Goal: Book appointment/travel/reservation

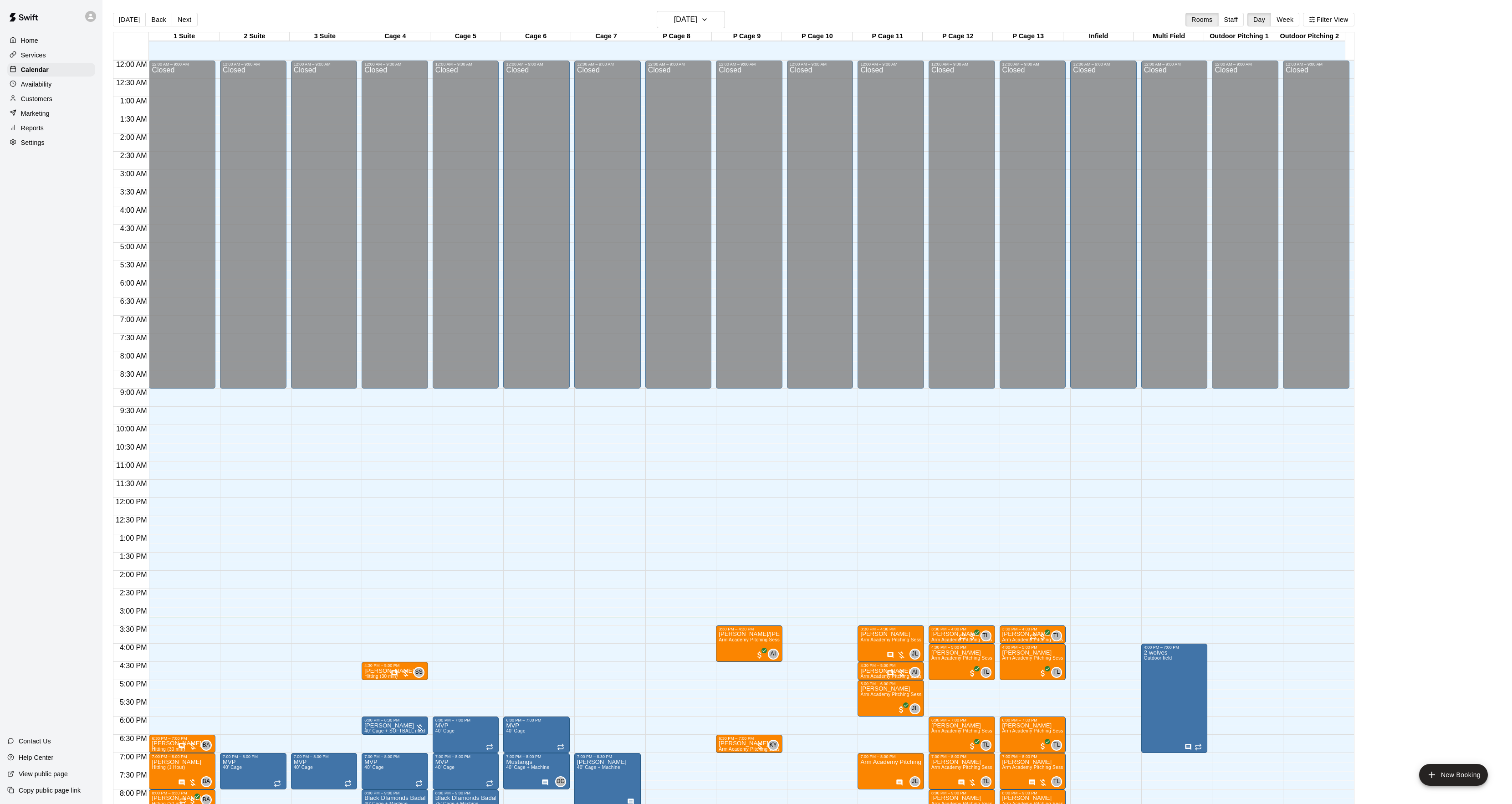
scroll to position [93, 0]
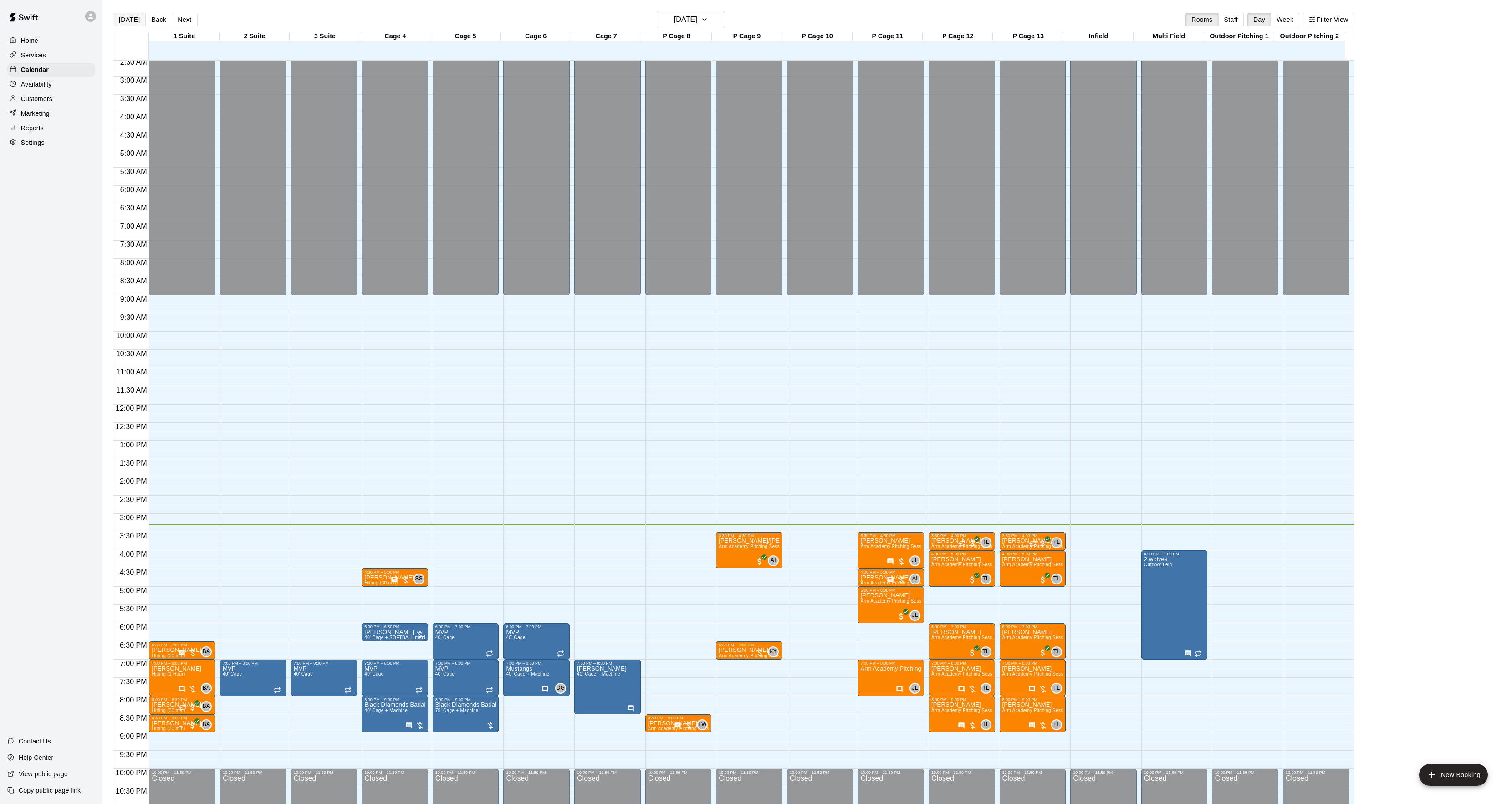
click at [115, 24] on button "[DATE]" at bounding box center [129, 19] width 33 height 14
click at [681, 14] on h6 "[DATE]" at bounding box center [686, 20] width 23 height 13
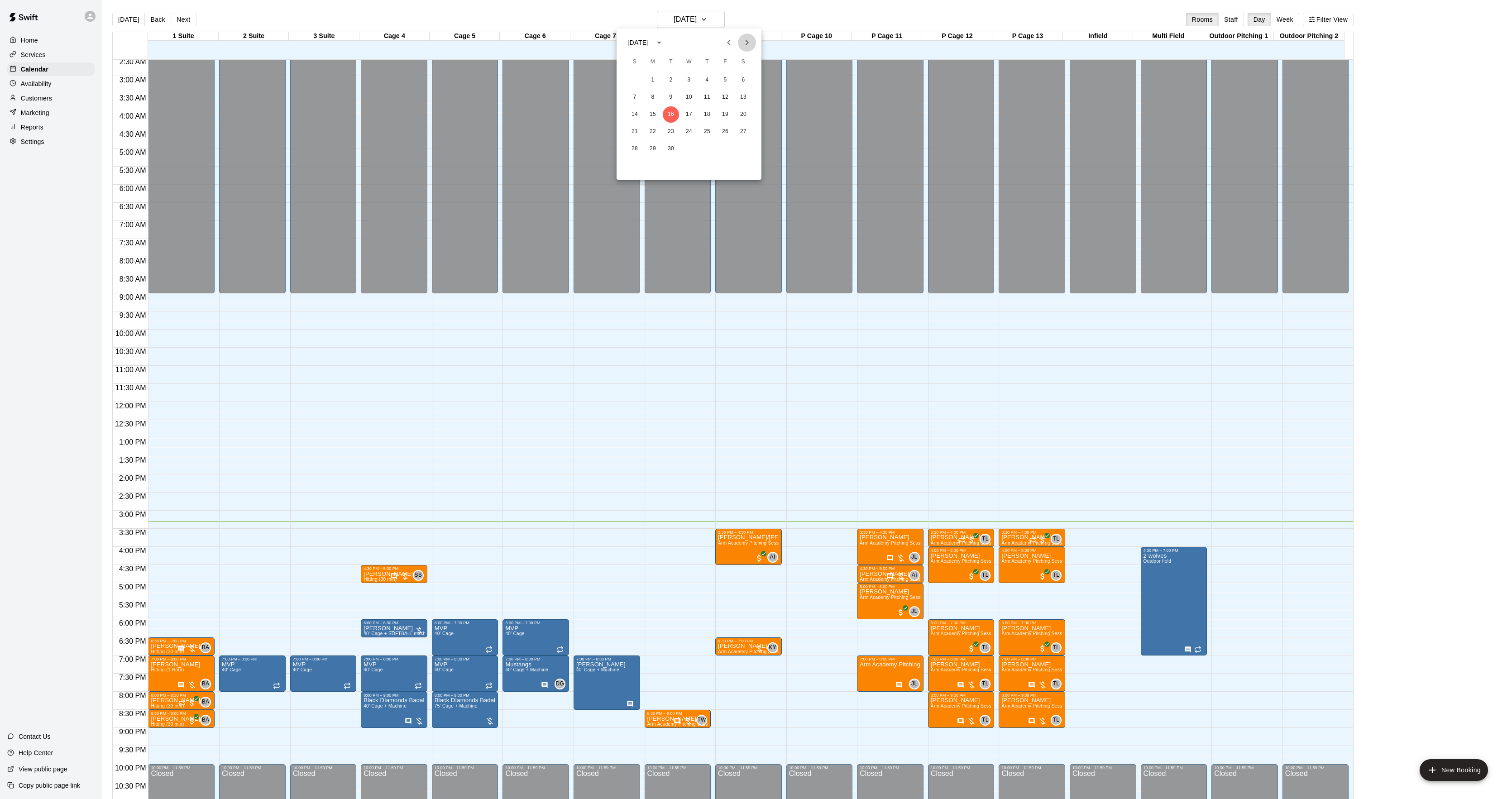
click at [751, 44] on button "Next month" at bounding box center [747, 42] width 18 height 18
click at [735, 44] on button "Previous month" at bounding box center [729, 42] width 18 height 18
click at [750, 43] on icon "Next month" at bounding box center [747, 42] width 11 height 11
click at [742, 40] on icon "Next month" at bounding box center [747, 42] width 11 height 11
click at [745, 44] on icon "Next month" at bounding box center [747, 42] width 11 height 11
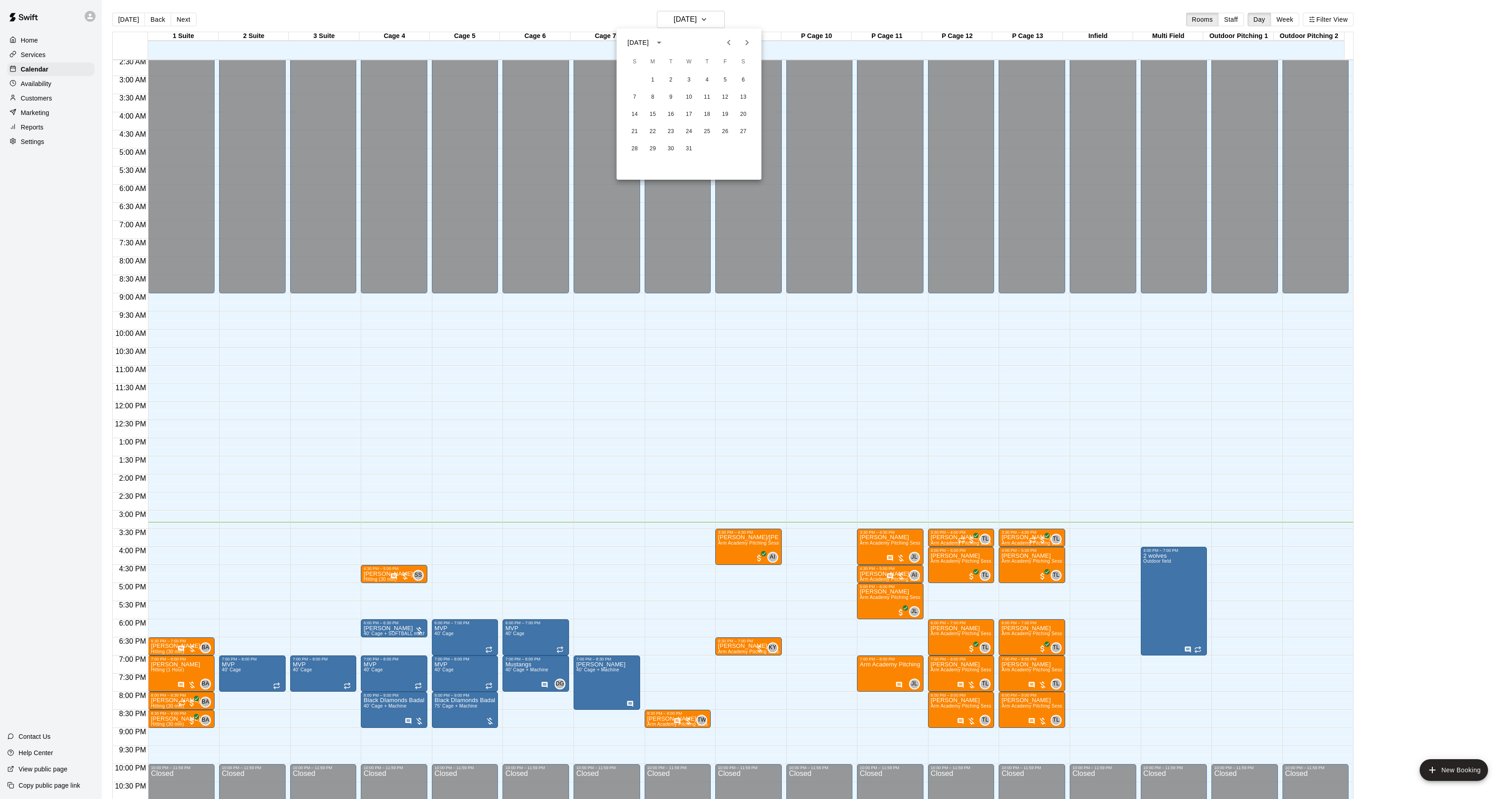
click at [745, 44] on icon "Next month" at bounding box center [747, 42] width 11 height 11
click at [729, 45] on icon "Previous month" at bounding box center [729, 42] width 11 height 11
click at [750, 37] on icon "Next month" at bounding box center [747, 42] width 11 height 11
click at [741, 75] on button "3" at bounding box center [743, 79] width 16 height 16
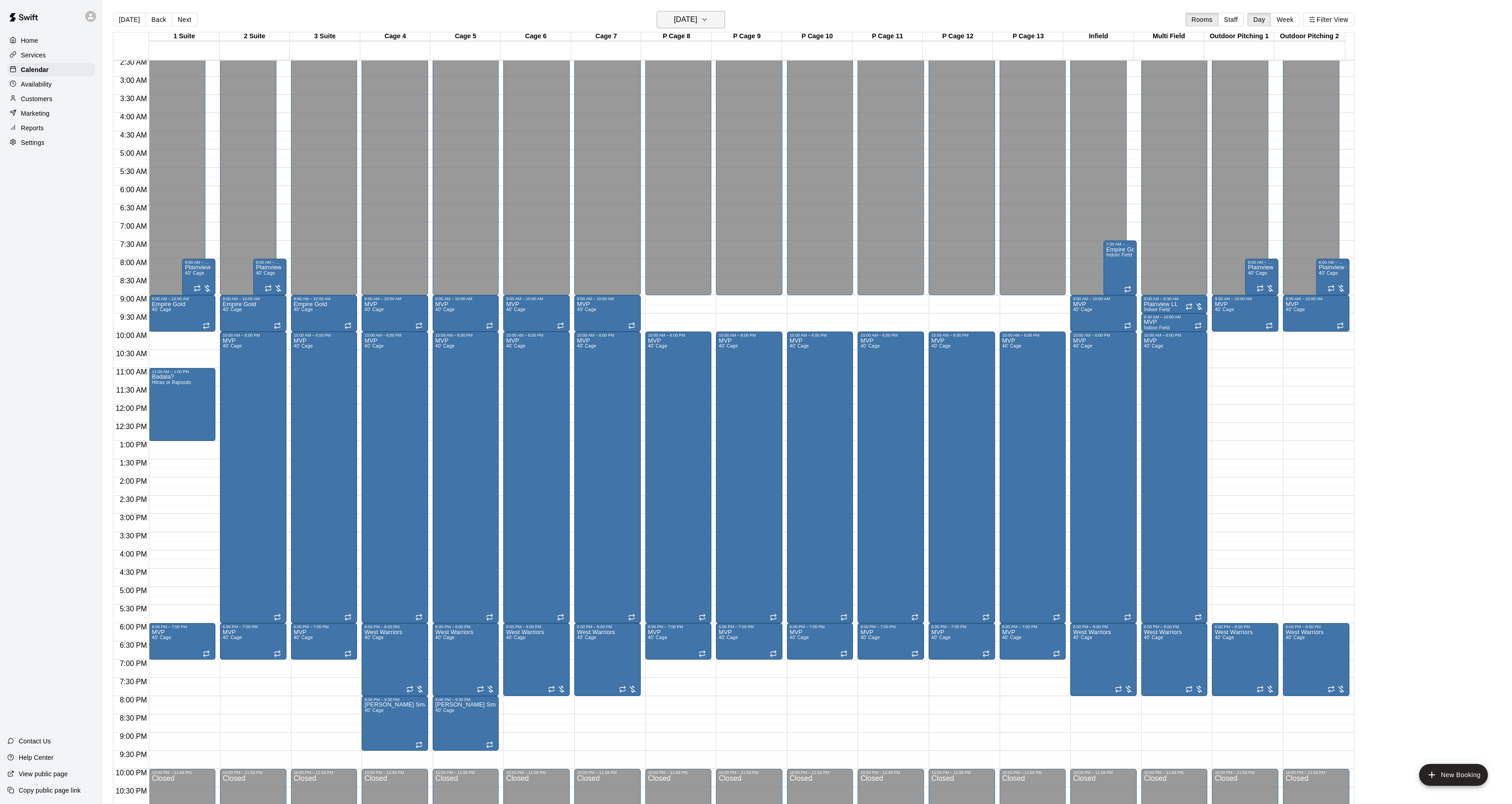
click at [696, 13] on button "[DATE]" at bounding box center [691, 19] width 68 height 17
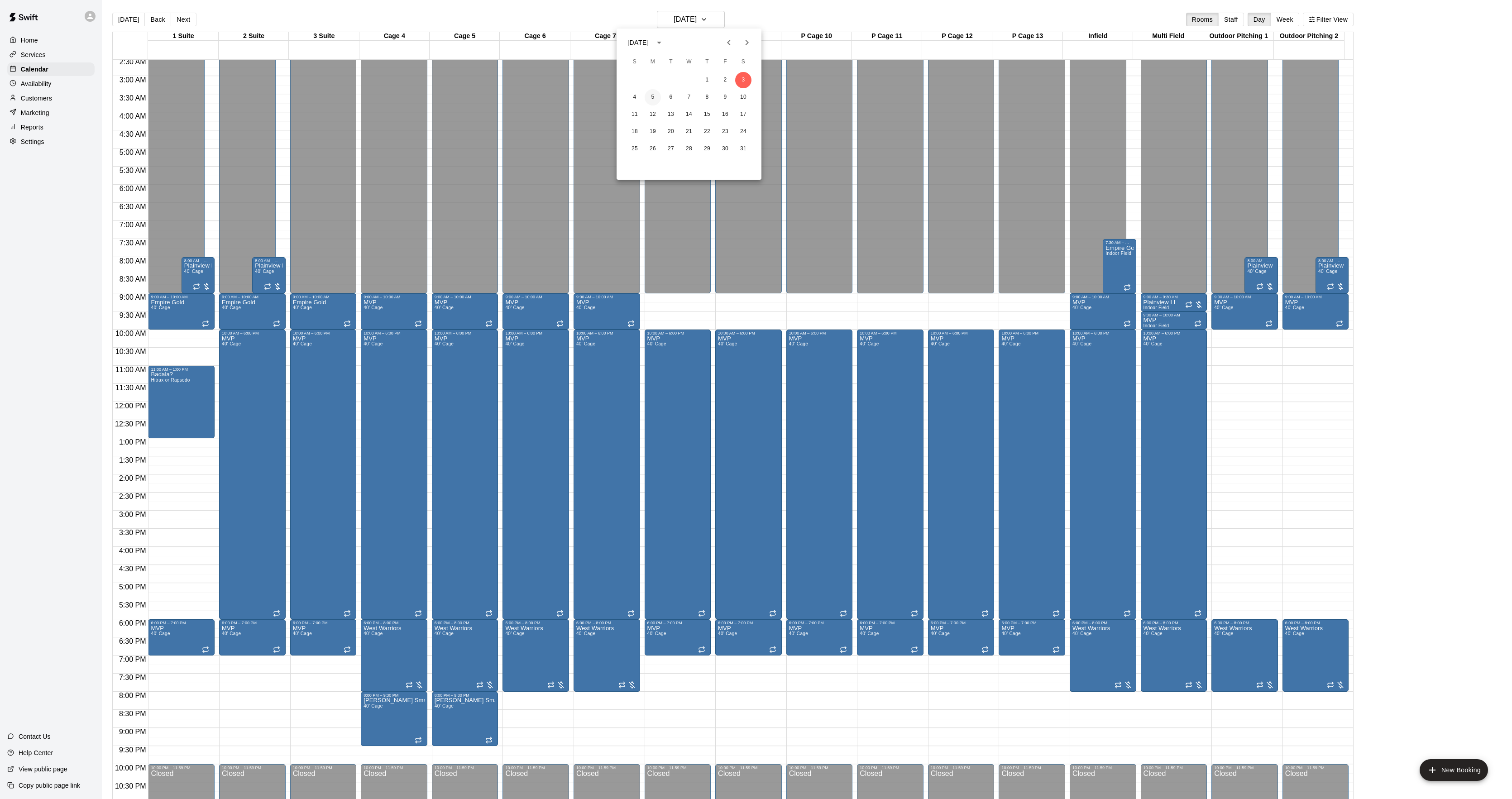
click at [655, 95] on button "5" at bounding box center [652, 97] width 16 height 16
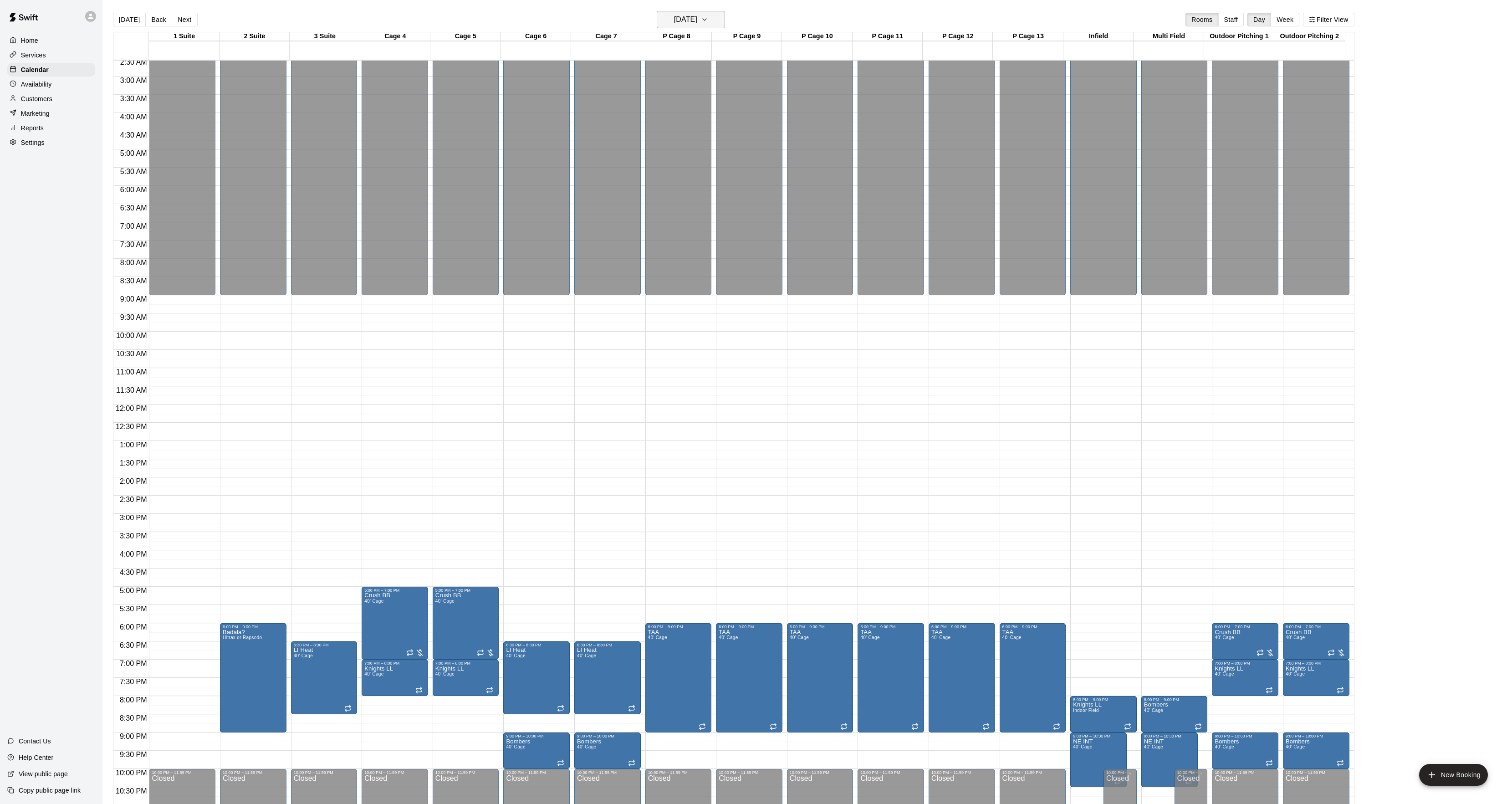
click at [691, 18] on h6 "[DATE]" at bounding box center [686, 20] width 23 height 13
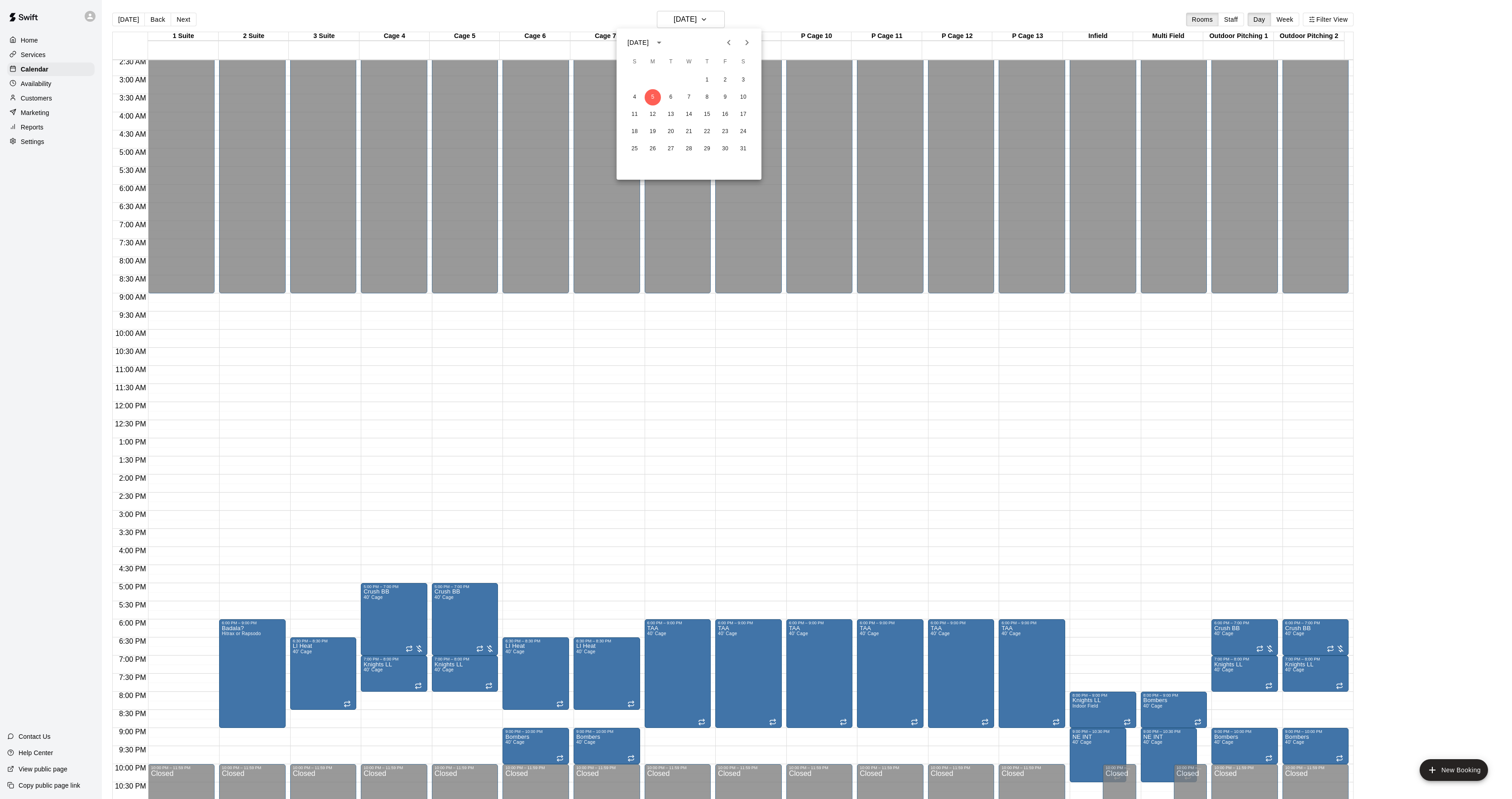
click at [725, 39] on icon "Previous month" at bounding box center [729, 42] width 11 height 11
click at [722, 40] on button "Previous month" at bounding box center [729, 42] width 18 height 18
click at [669, 96] on button "7" at bounding box center [671, 97] width 16 height 16
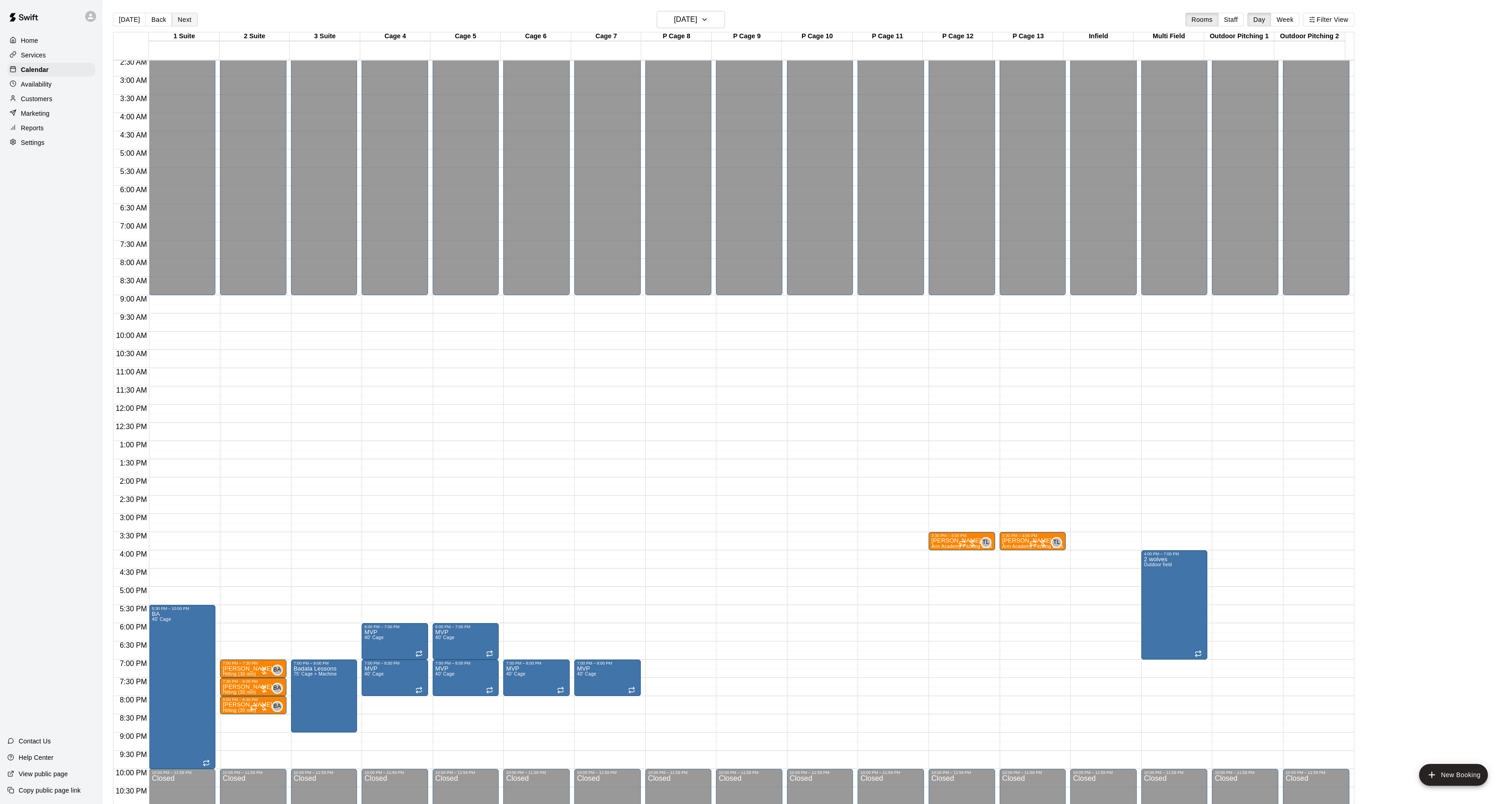
click at [185, 19] on button "Next" at bounding box center [185, 19] width 26 height 14
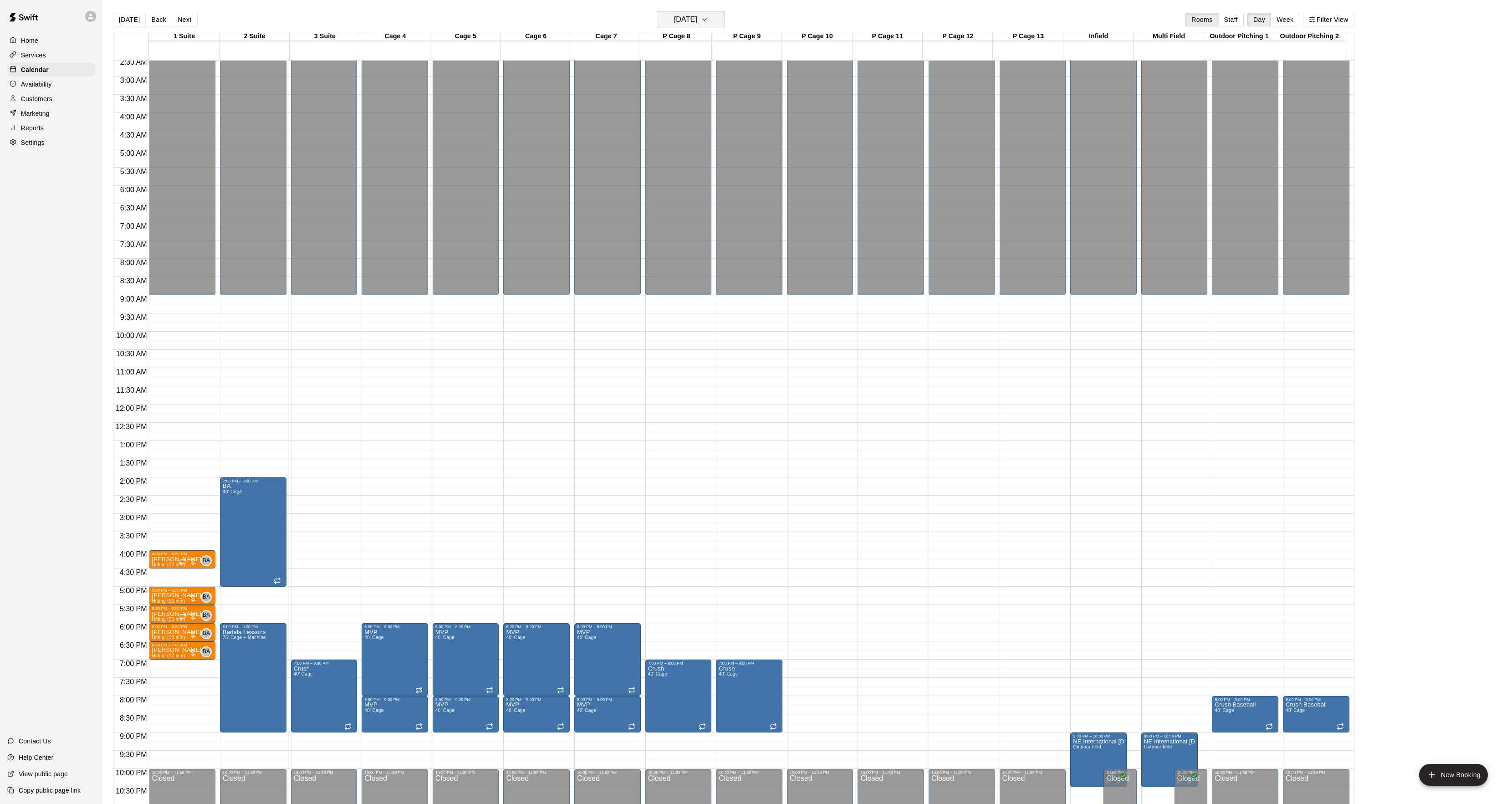
click at [693, 24] on h6 "[DATE]" at bounding box center [686, 20] width 23 height 13
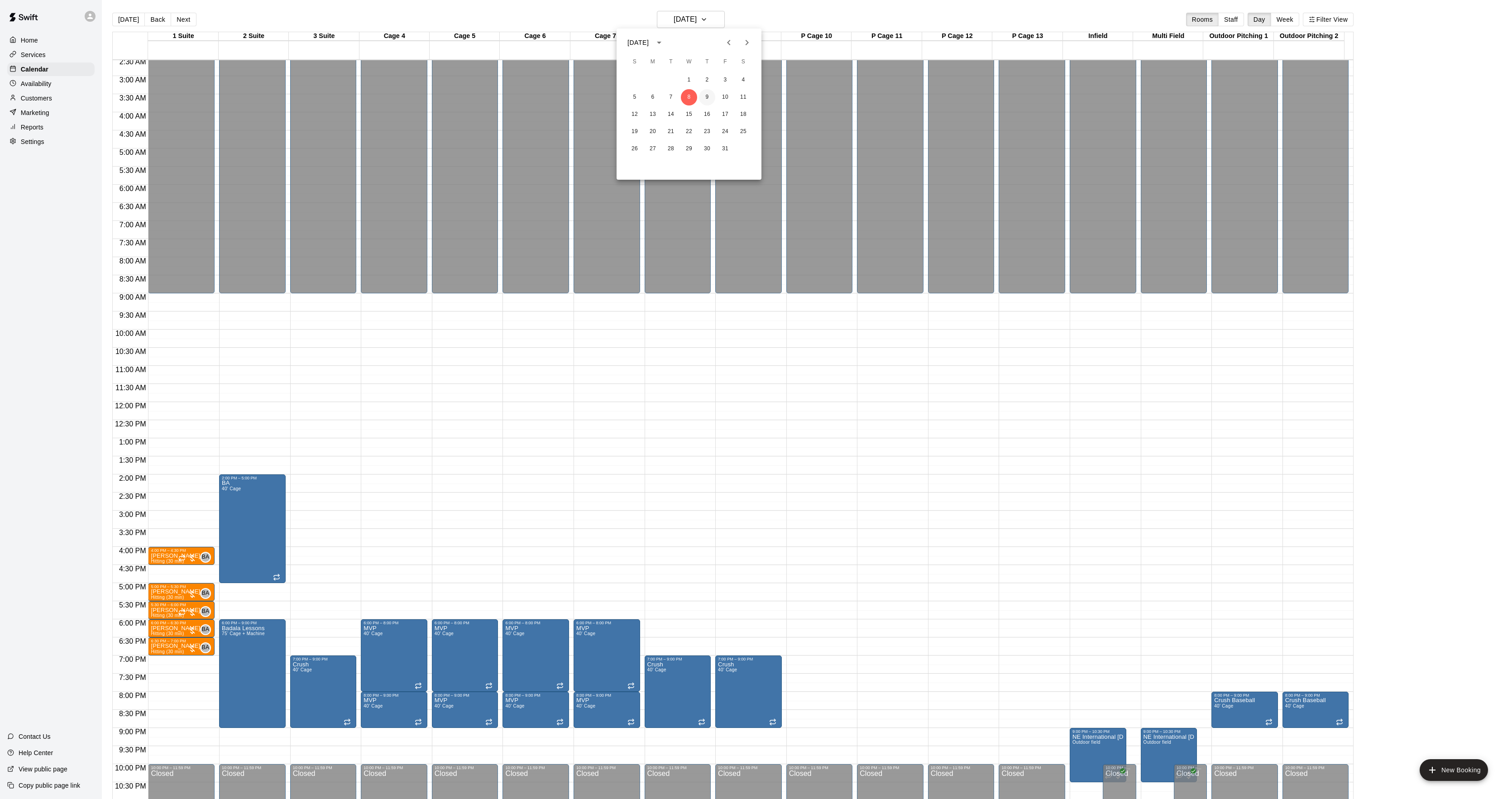
click at [700, 100] on button "9" at bounding box center [706, 97] width 16 height 16
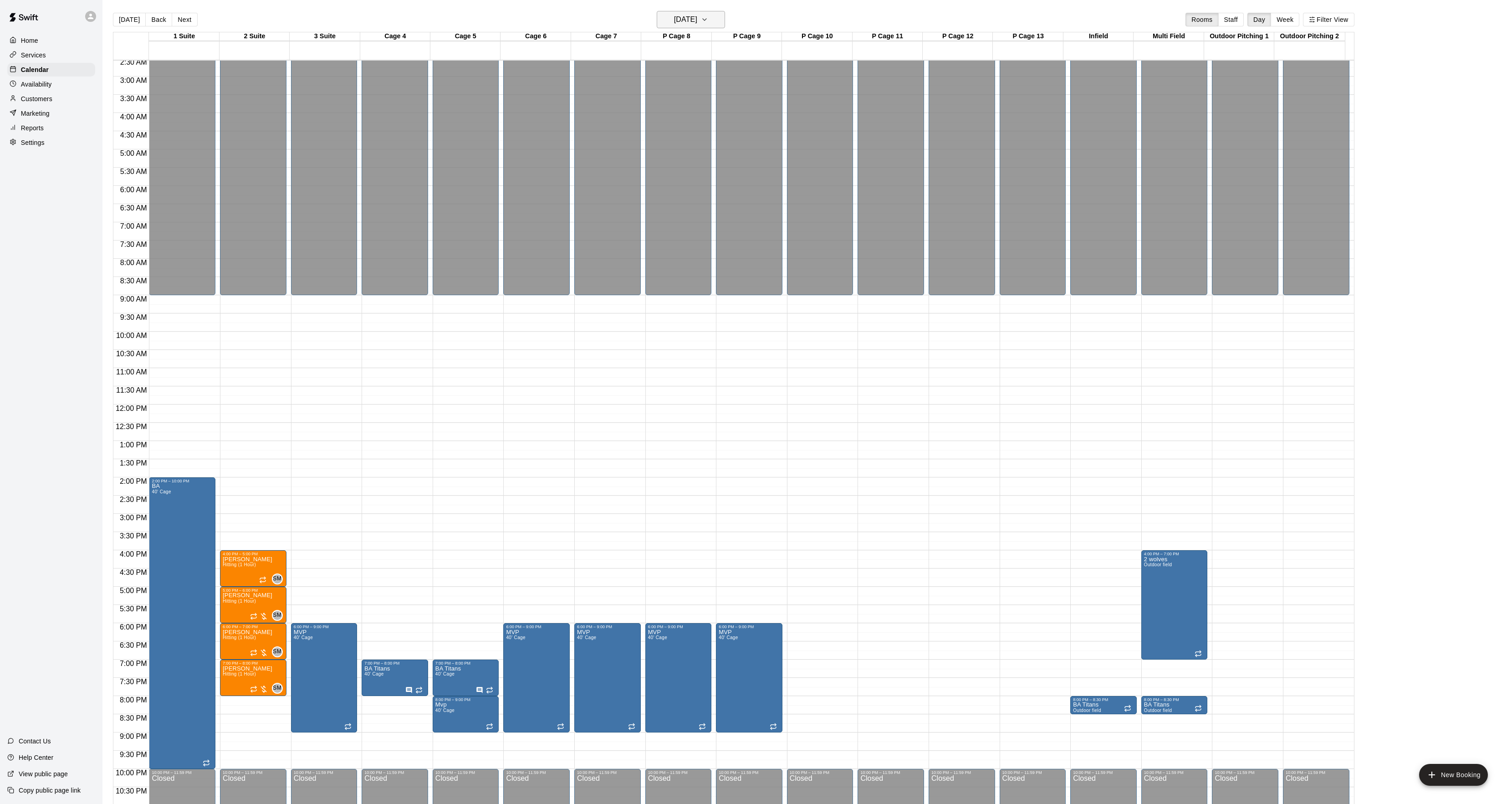
click at [689, 23] on h6 "[DATE]" at bounding box center [686, 20] width 23 height 13
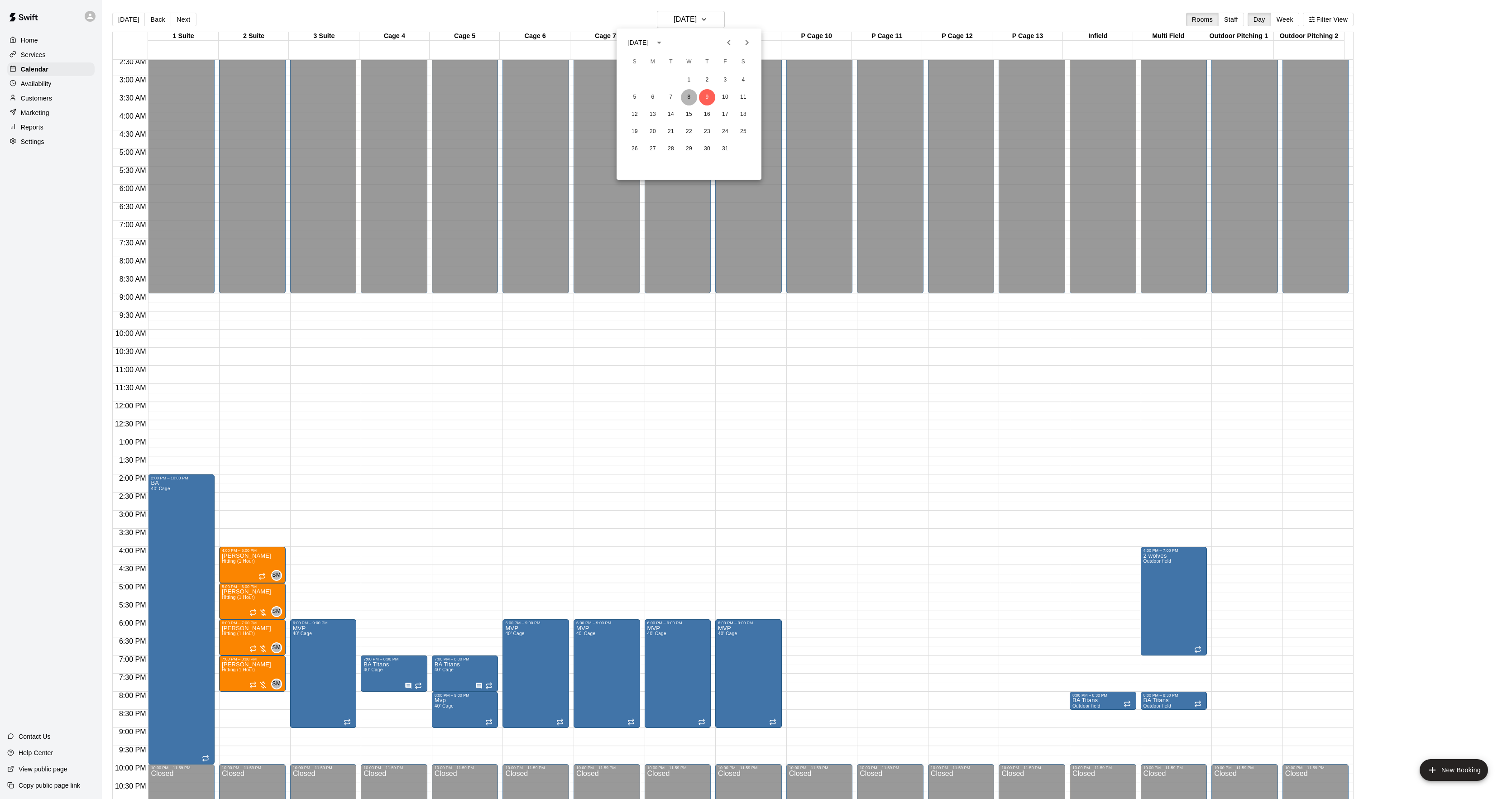
click at [687, 97] on button "8" at bounding box center [688, 97] width 16 height 16
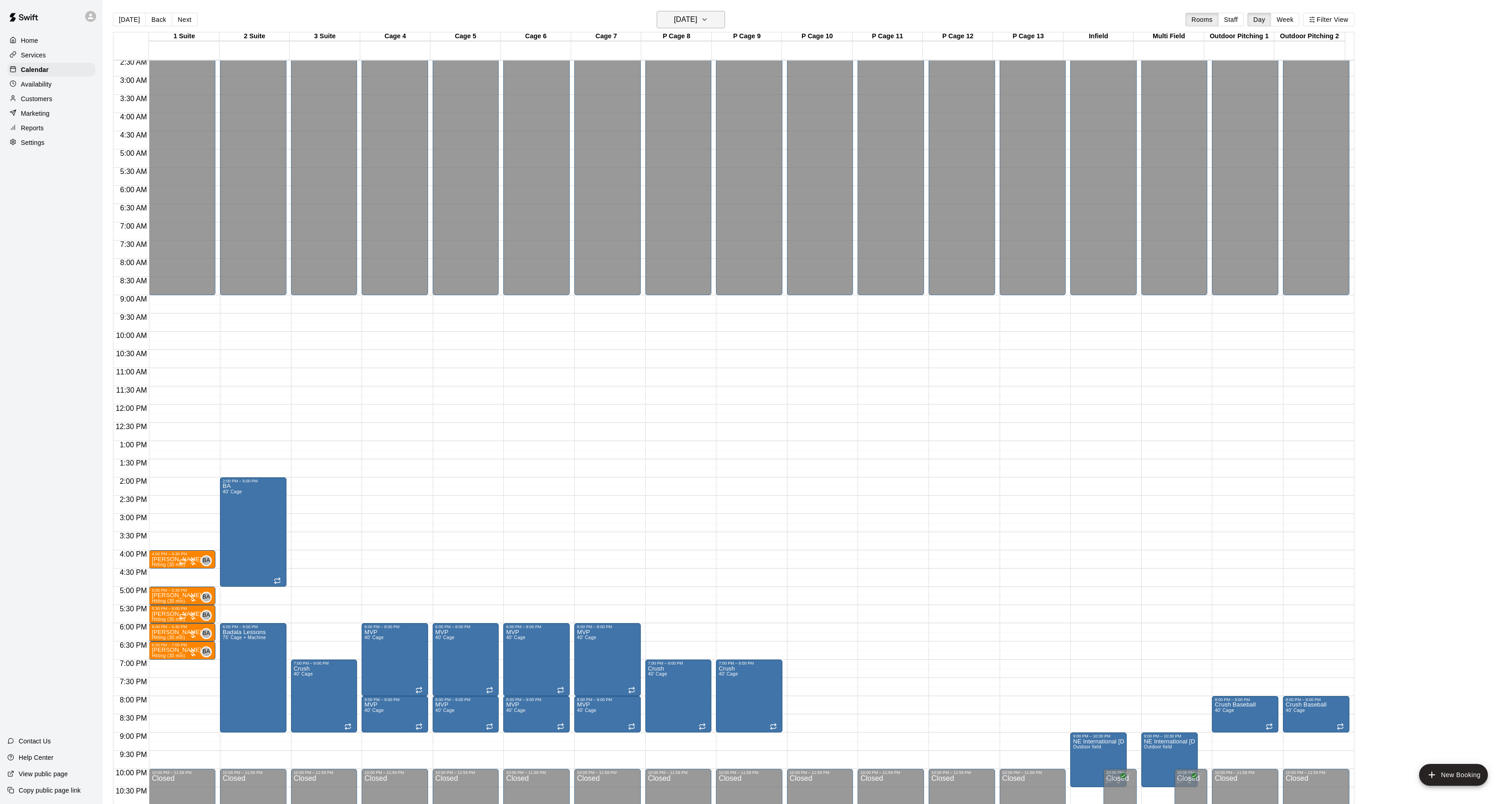
click at [687, 24] on h6 "[DATE]" at bounding box center [686, 20] width 23 height 13
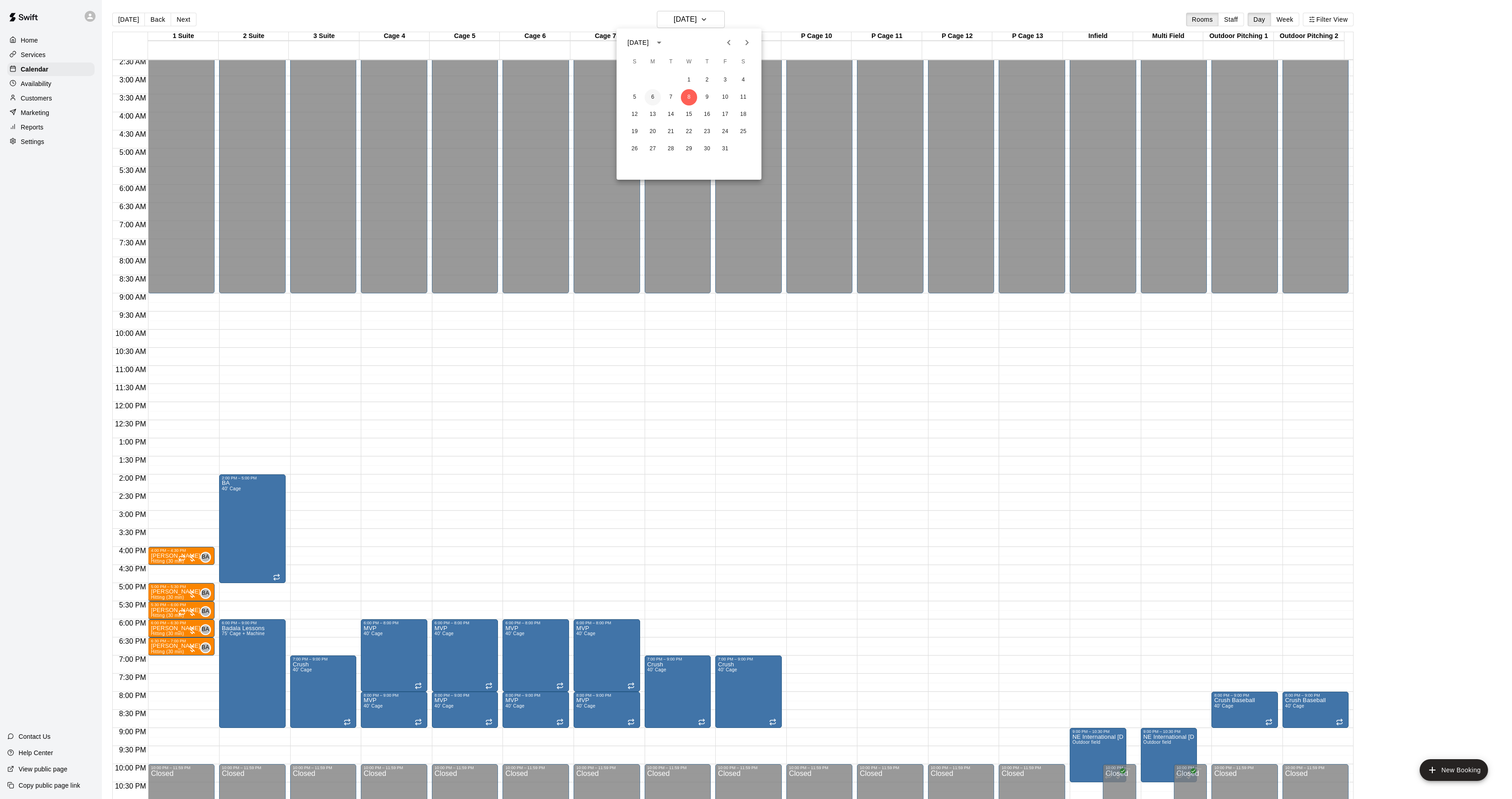
click at [649, 99] on button "6" at bounding box center [652, 97] width 16 height 16
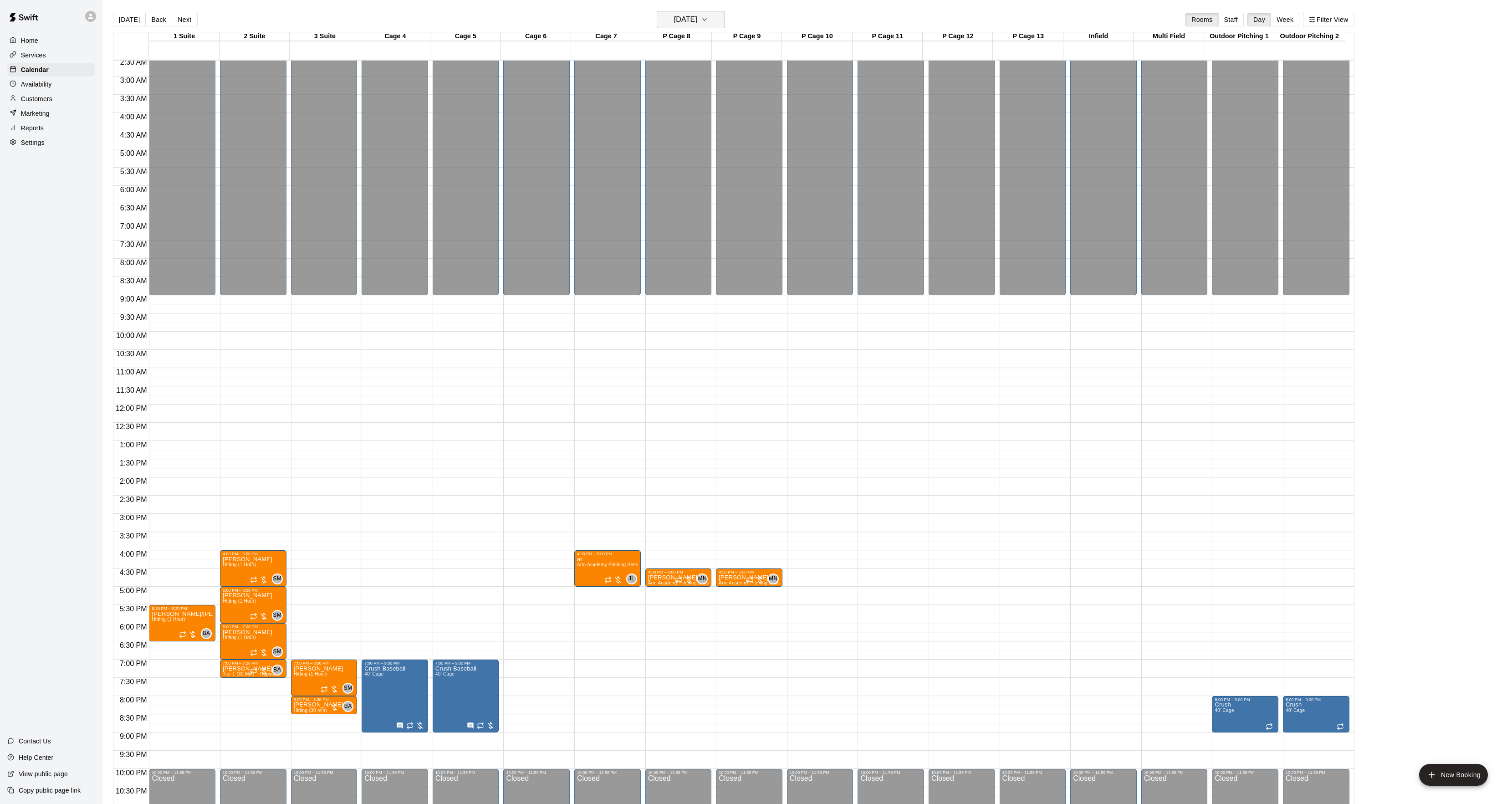
click at [686, 17] on h6 "[DATE]" at bounding box center [686, 20] width 23 height 13
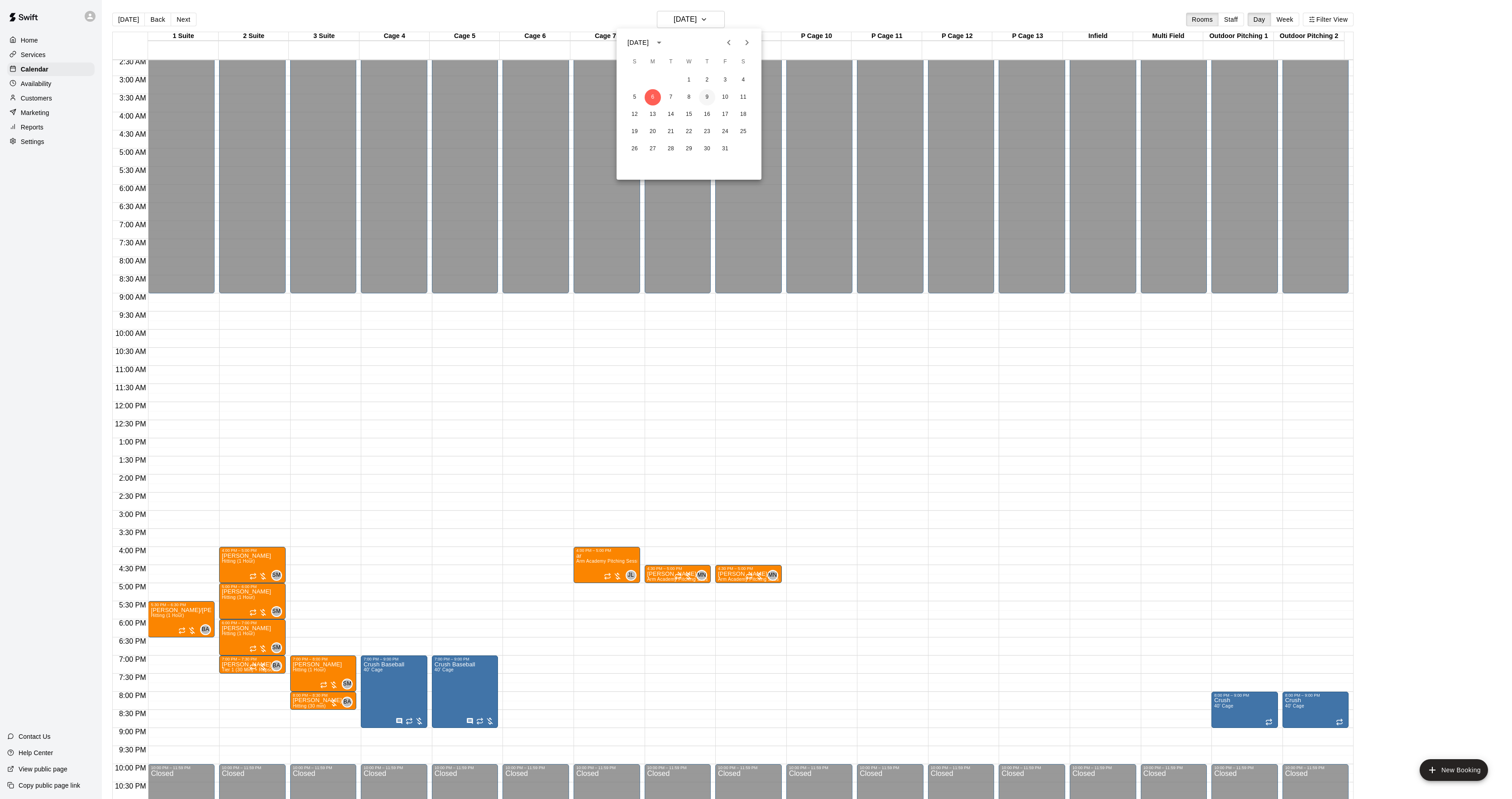
click at [699, 95] on button "9" at bounding box center [706, 97] width 16 height 16
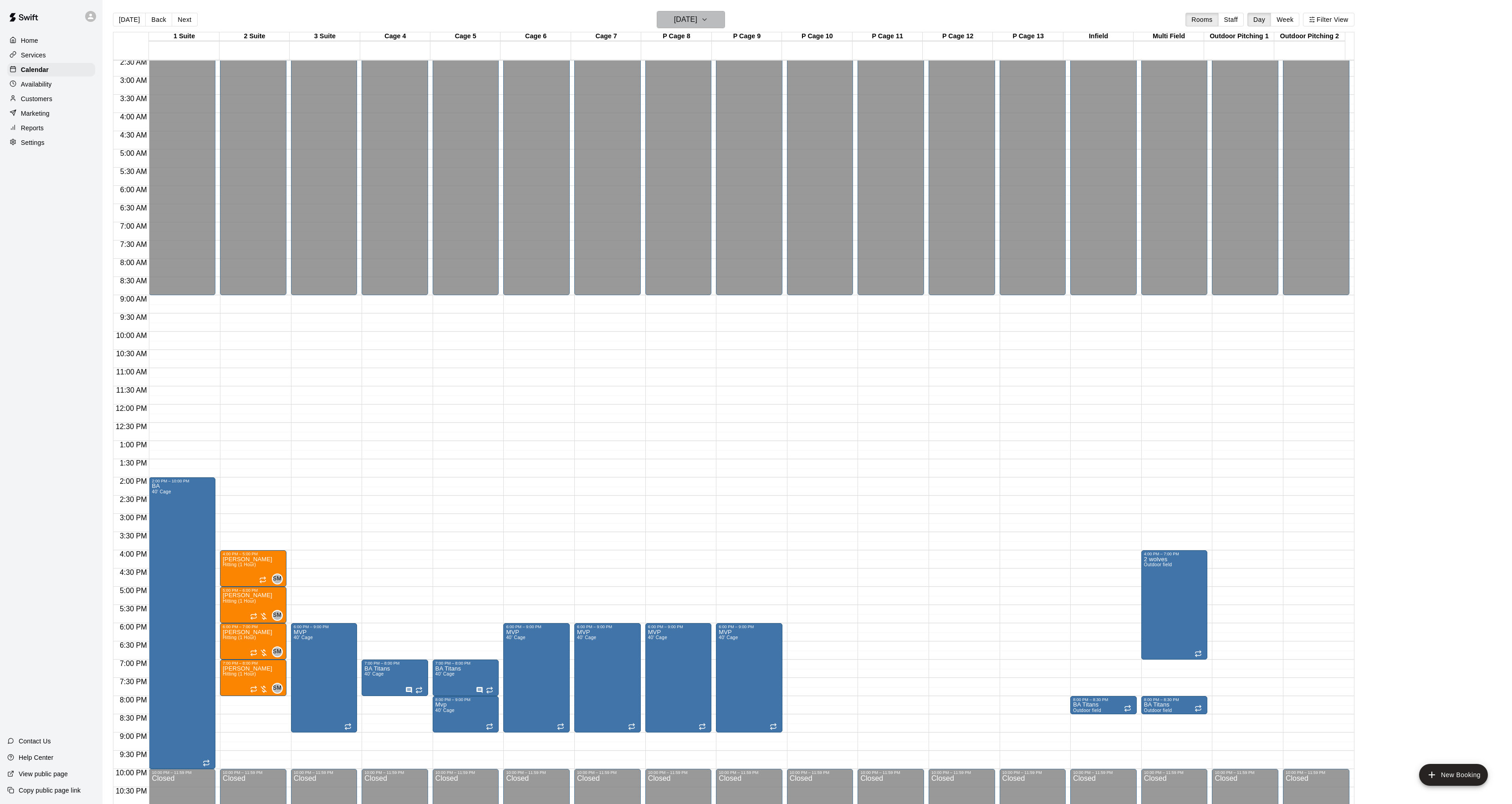
click at [678, 21] on h6 "[DATE]" at bounding box center [686, 20] width 23 height 13
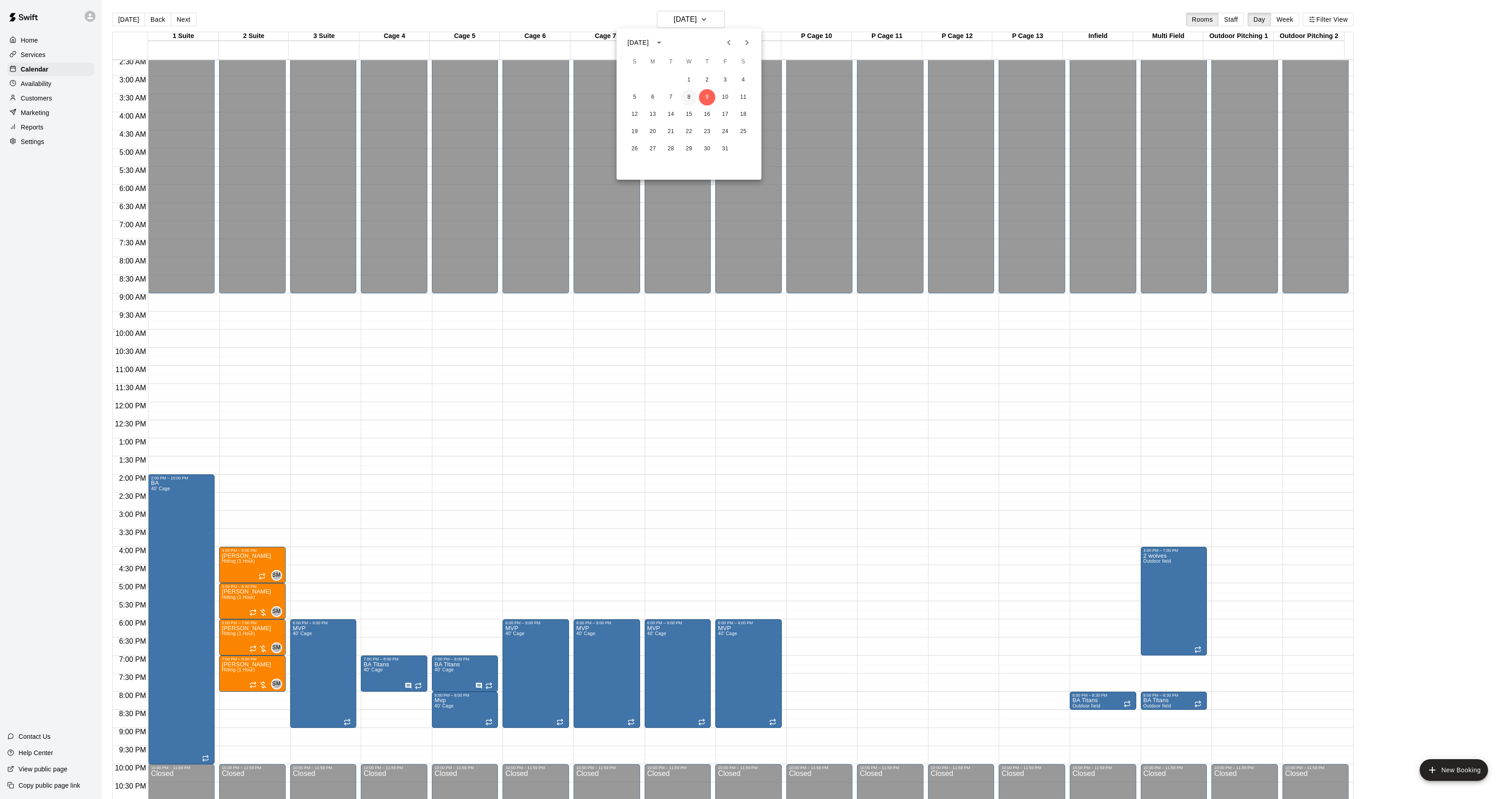
click at [685, 93] on button "8" at bounding box center [688, 97] width 16 height 16
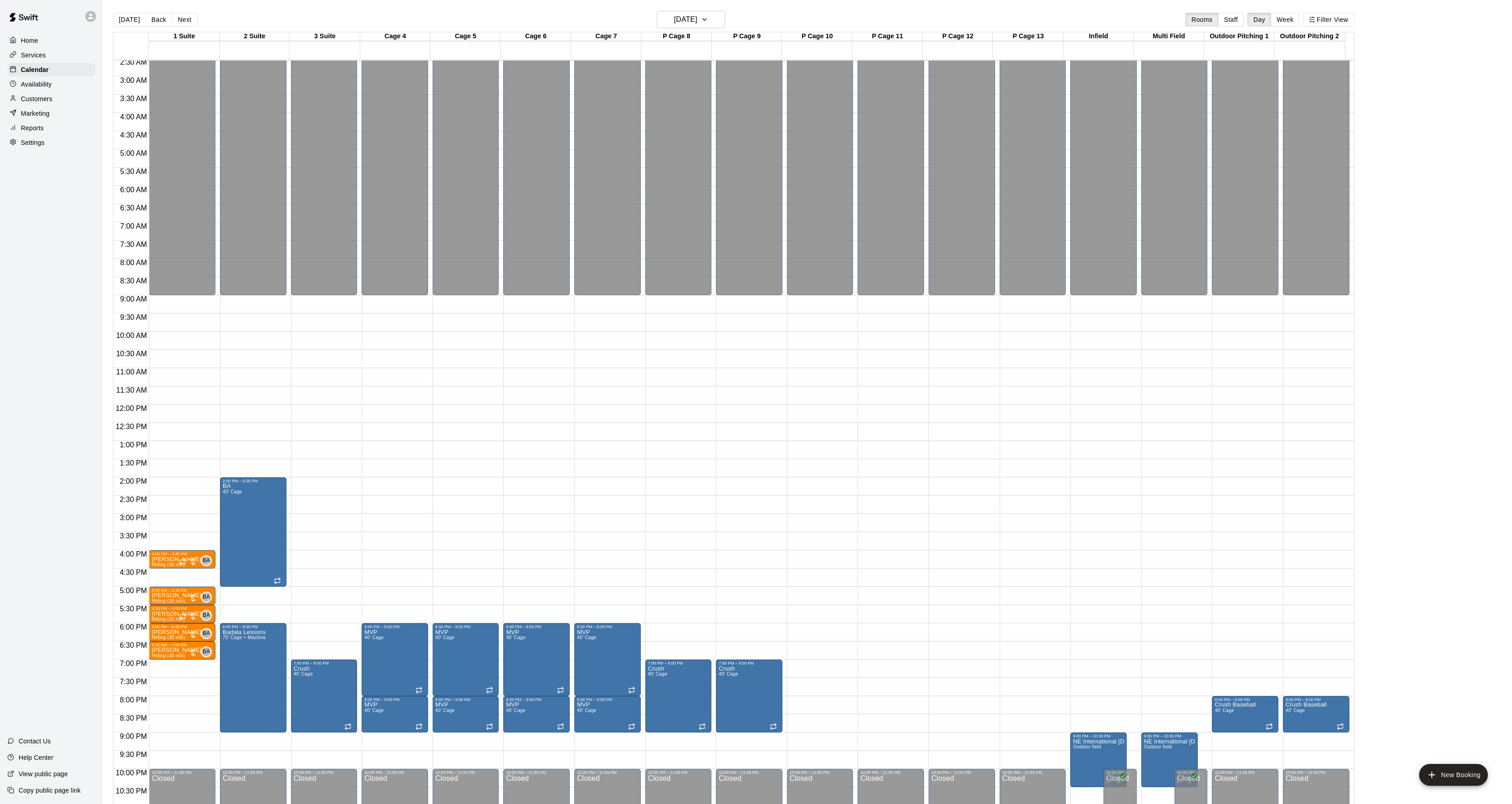
click at [1004, 35] on div "P Cage 13" at bounding box center [1027, 36] width 70 height 8
click at [116, 18] on button "[DATE]" at bounding box center [129, 19] width 33 height 14
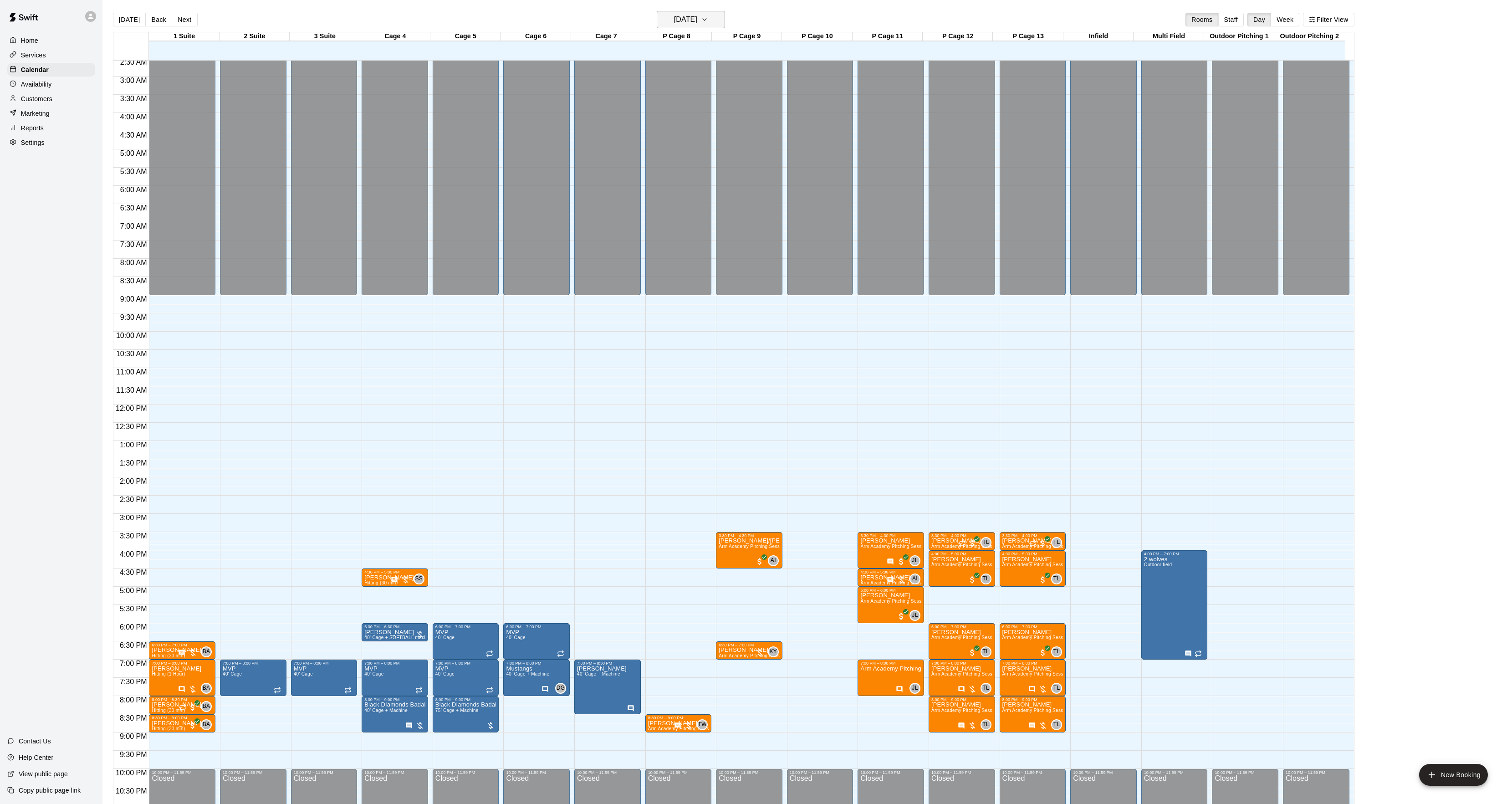
click at [713, 27] on button "[DATE]" at bounding box center [691, 19] width 68 height 17
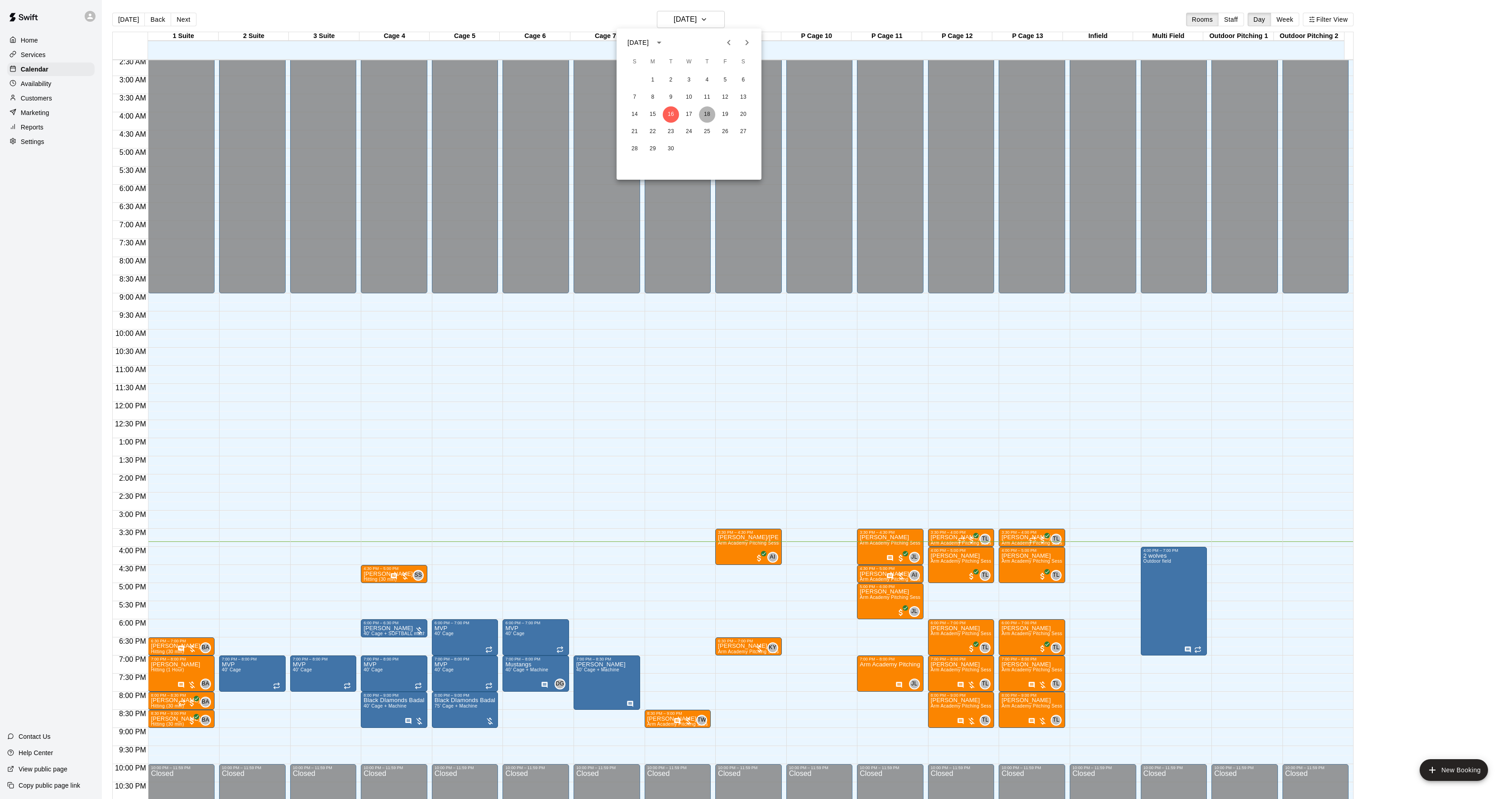
click at [708, 114] on button "18" at bounding box center [706, 114] width 16 height 16
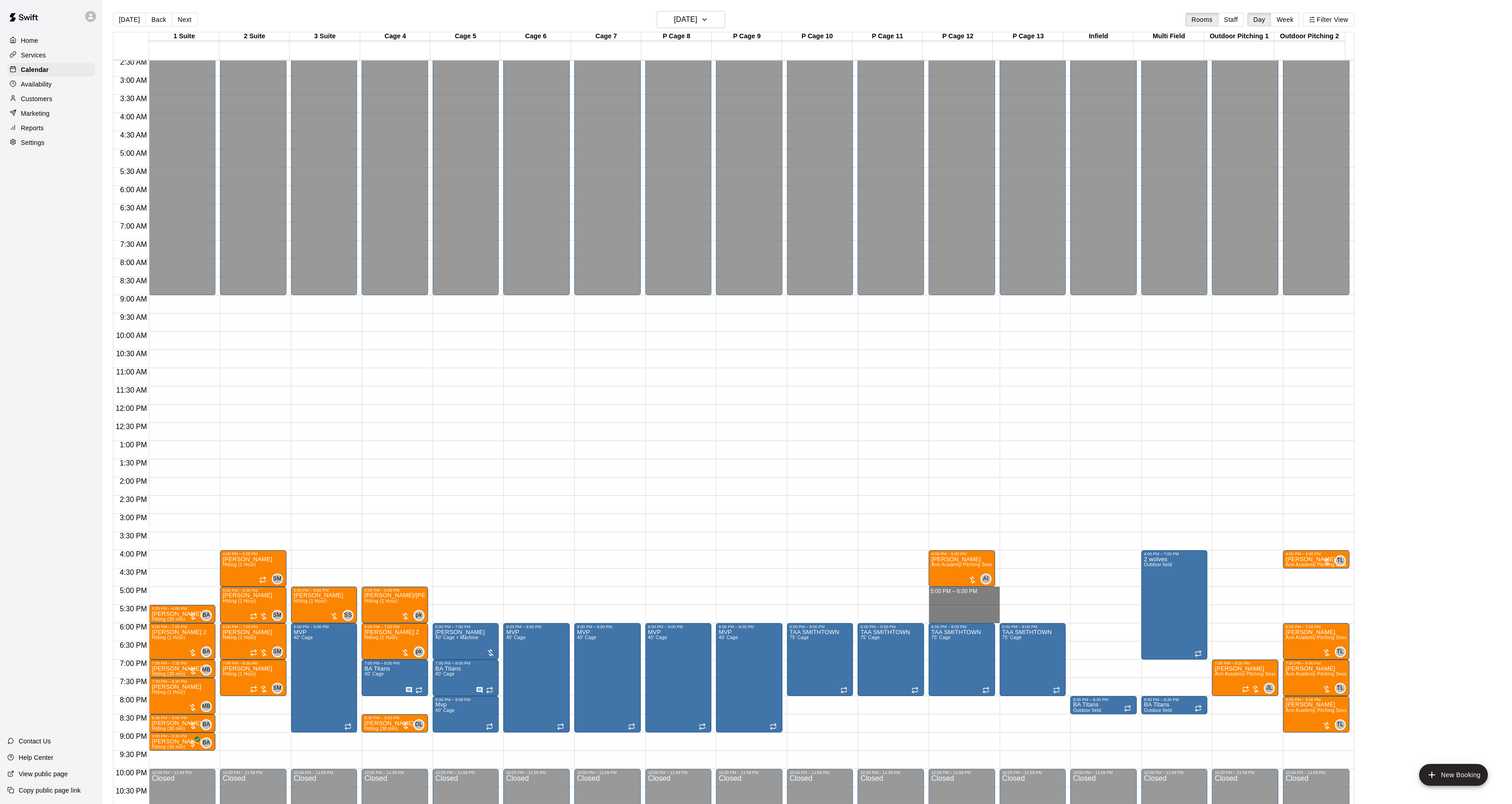
drag, startPoint x: 950, startPoint y: 589, endPoint x: 941, endPoint y: 622, distance: 34.2
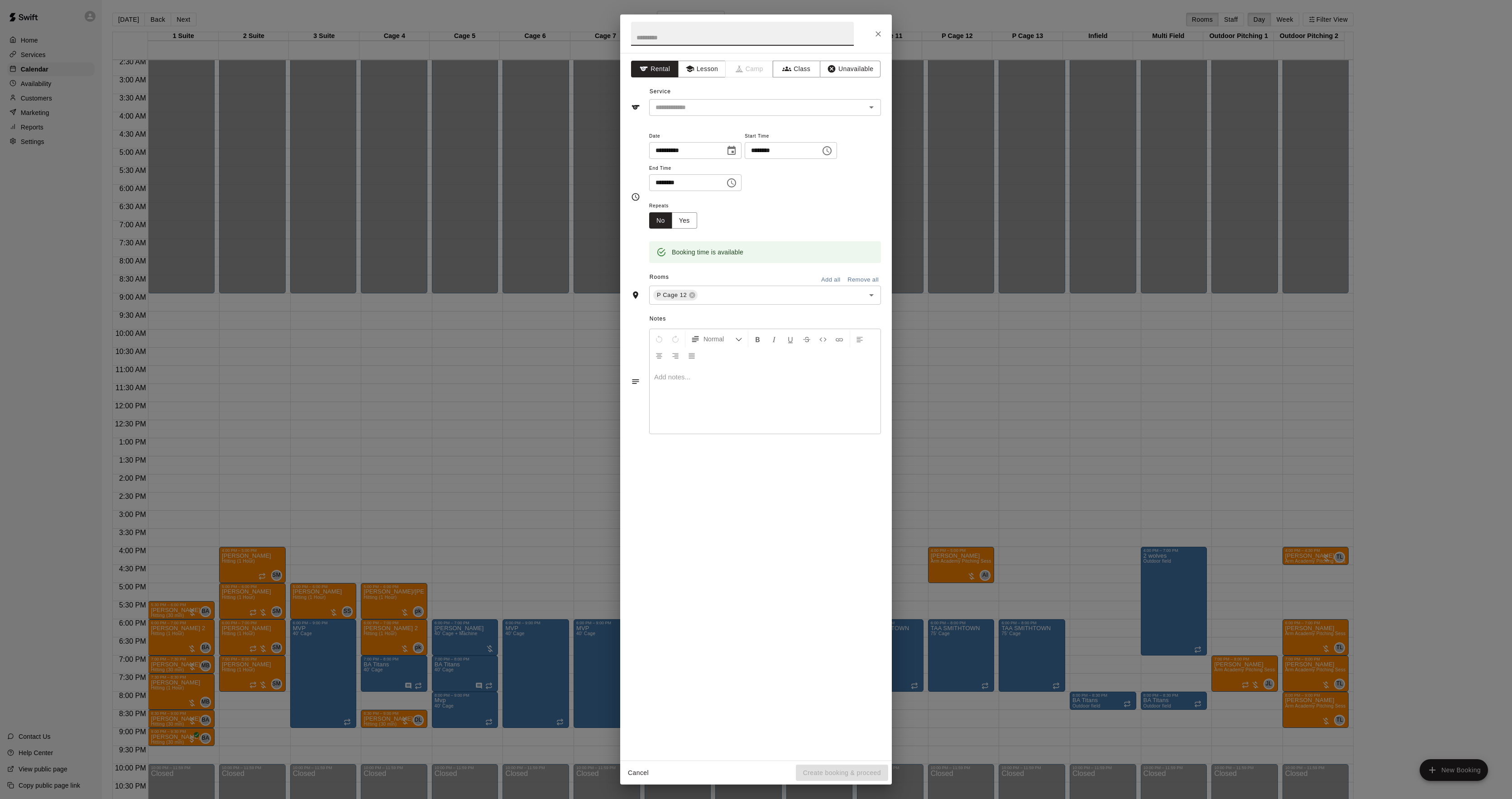
click at [480, 533] on div "**********" at bounding box center [756, 399] width 1512 height 799
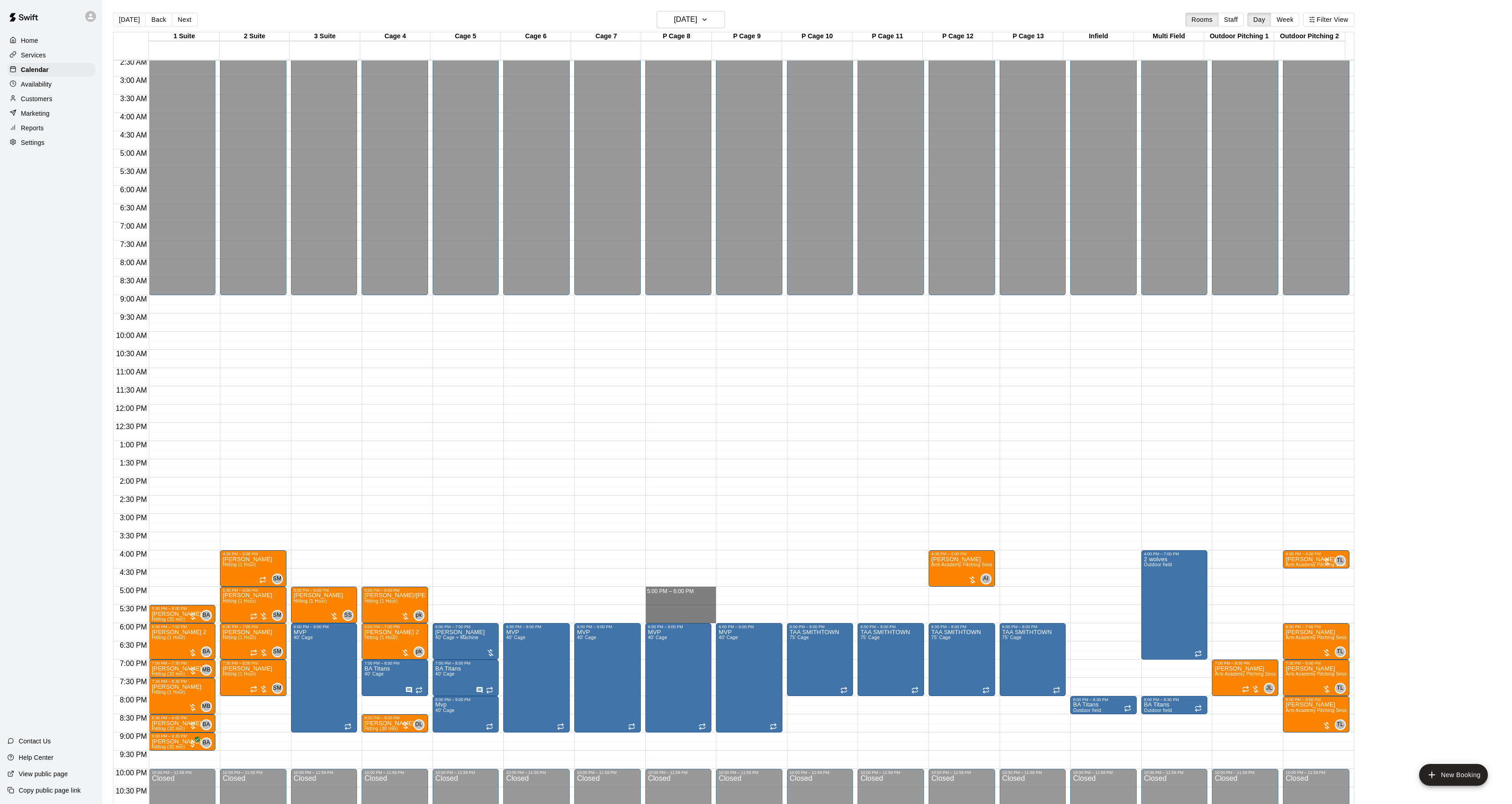
drag, startPoint x: 661, startPoint y: 589, endPoint x: 660, endPoint y: 619, distance: 30.0
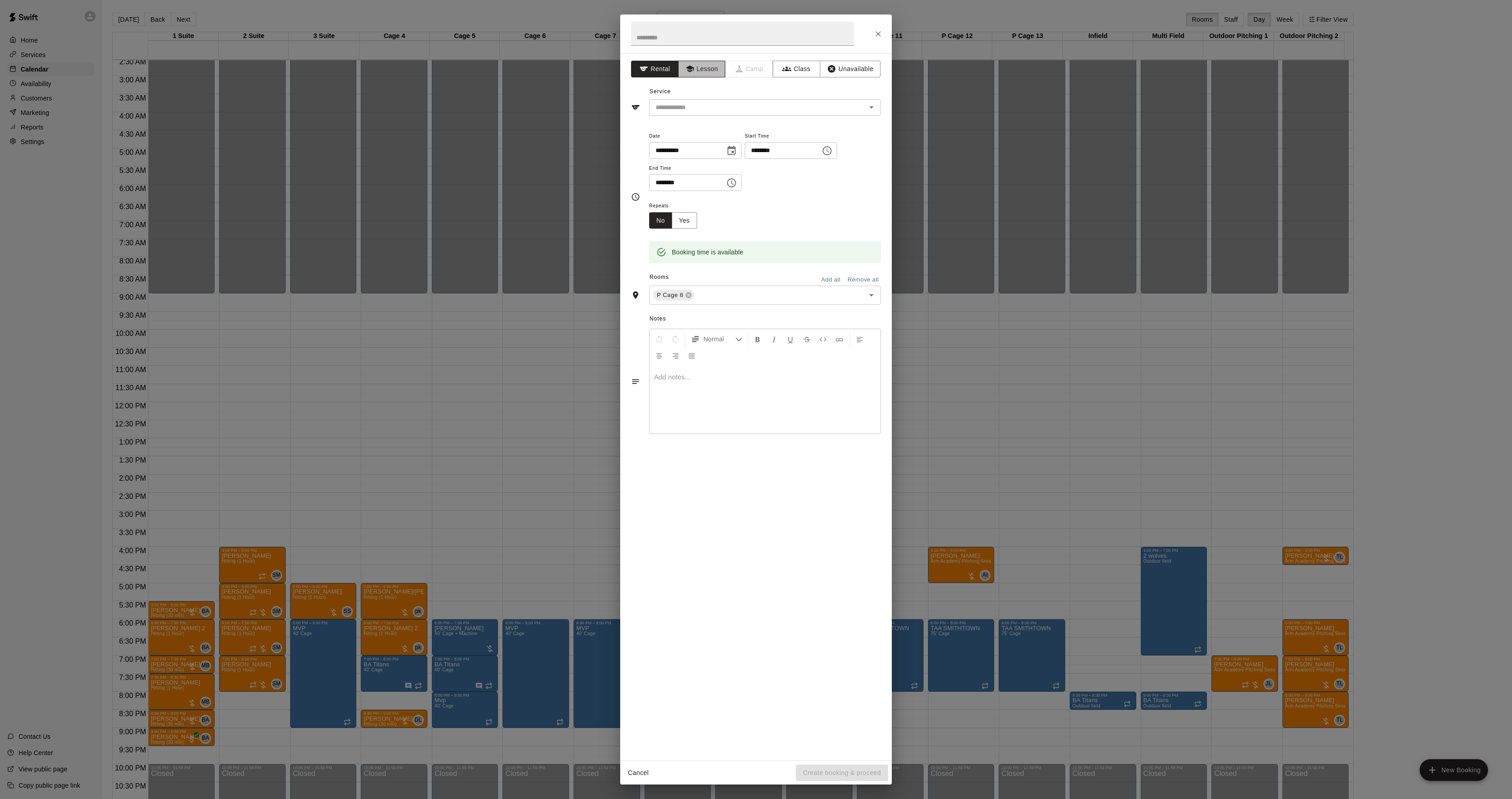
click at [706, 67] on button "Lesson" at bounding box center [702, 69] width 47 height 17
click at [671, 112] on input "text" at bounding box center [752, 107] width 200 height 12
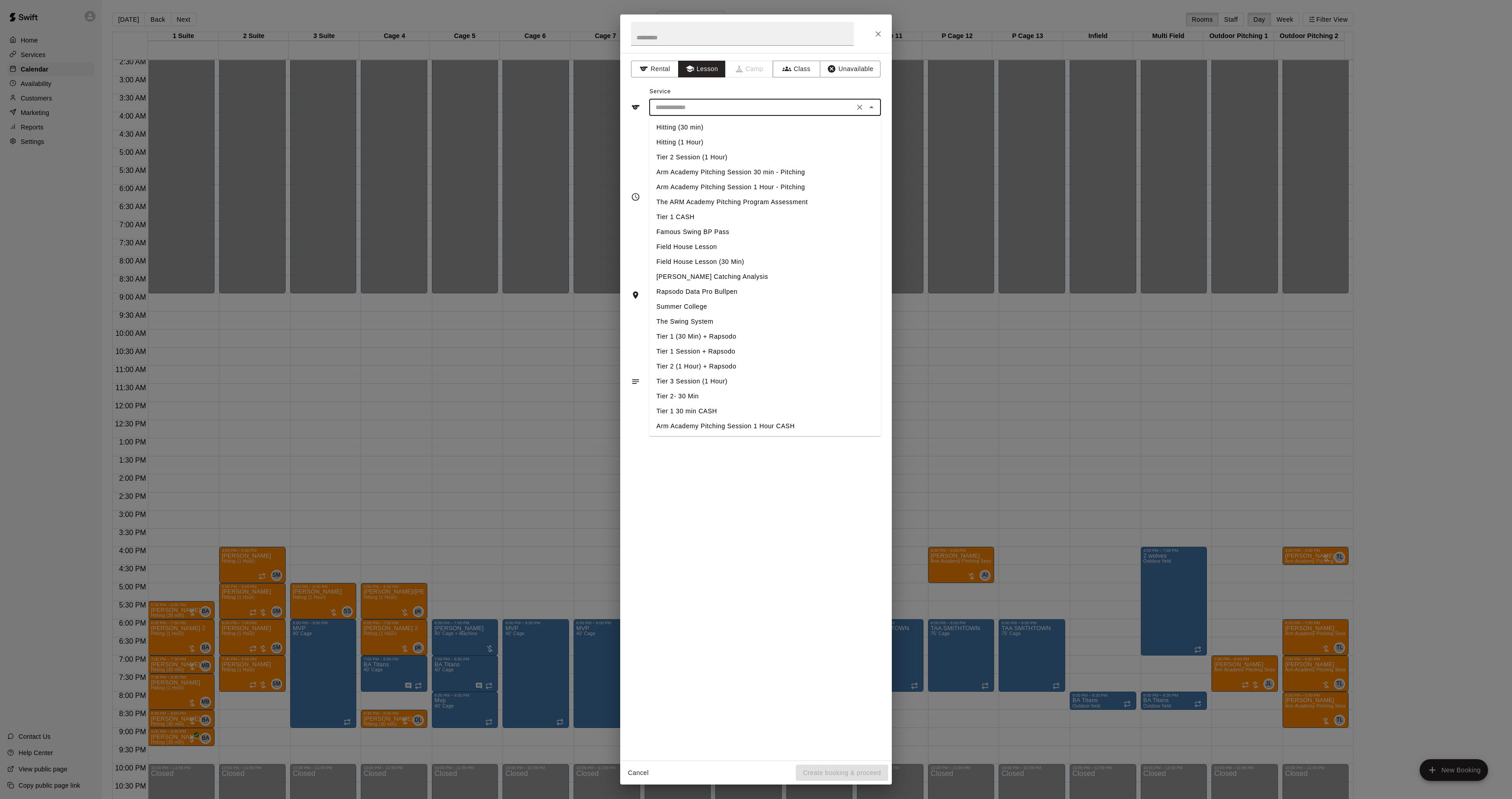
click at [696, 141] on li "Hitting (1 Hour)" at bounding box center [765, 142] width 232 height 15
type input "**********"
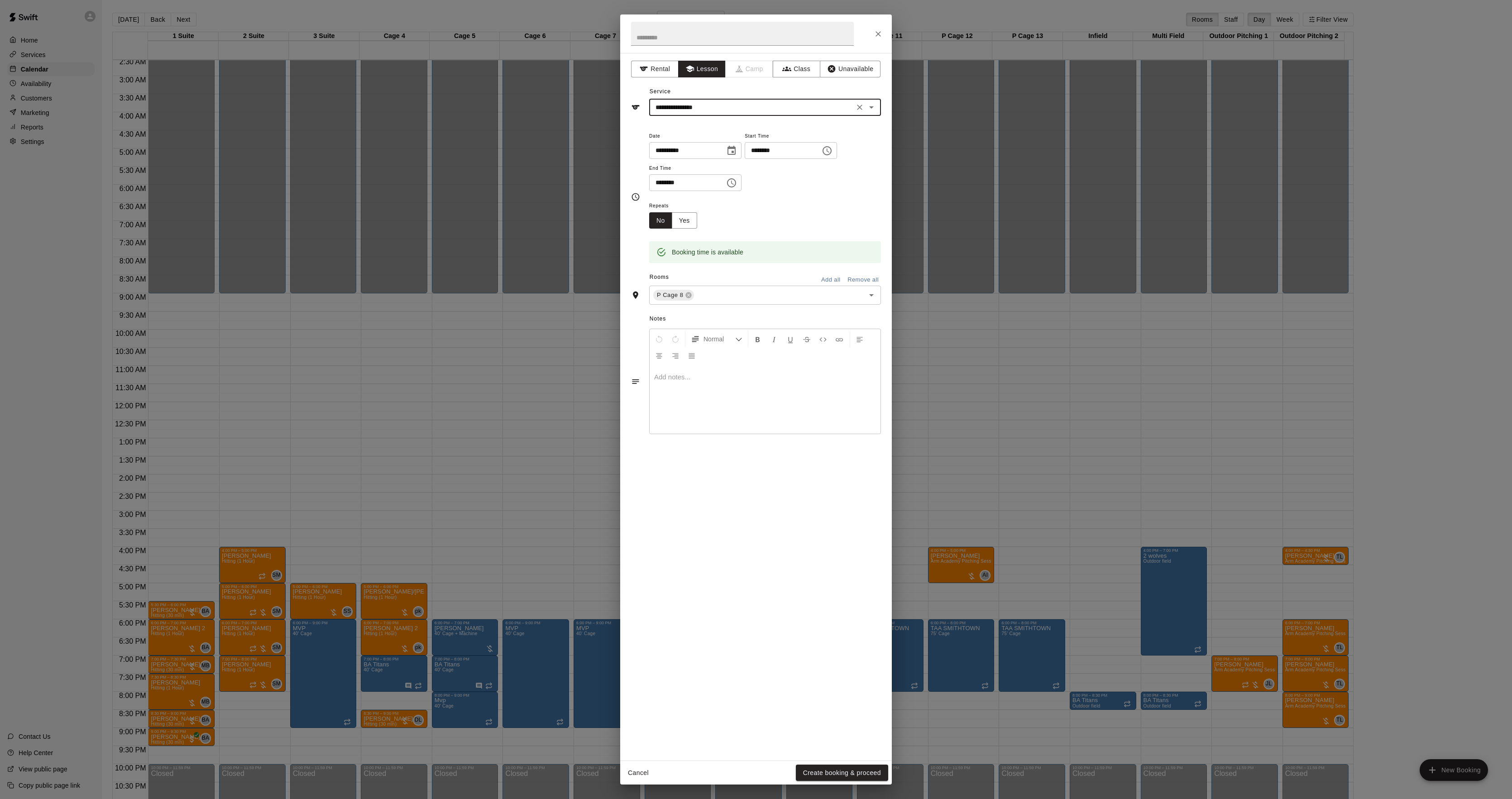
click at [721, 404] on div at bounding box center [765, 400] width 231 height 68
click at [458, 706] on div "**********" at bounding box center [756, 399] width 1512 height 799
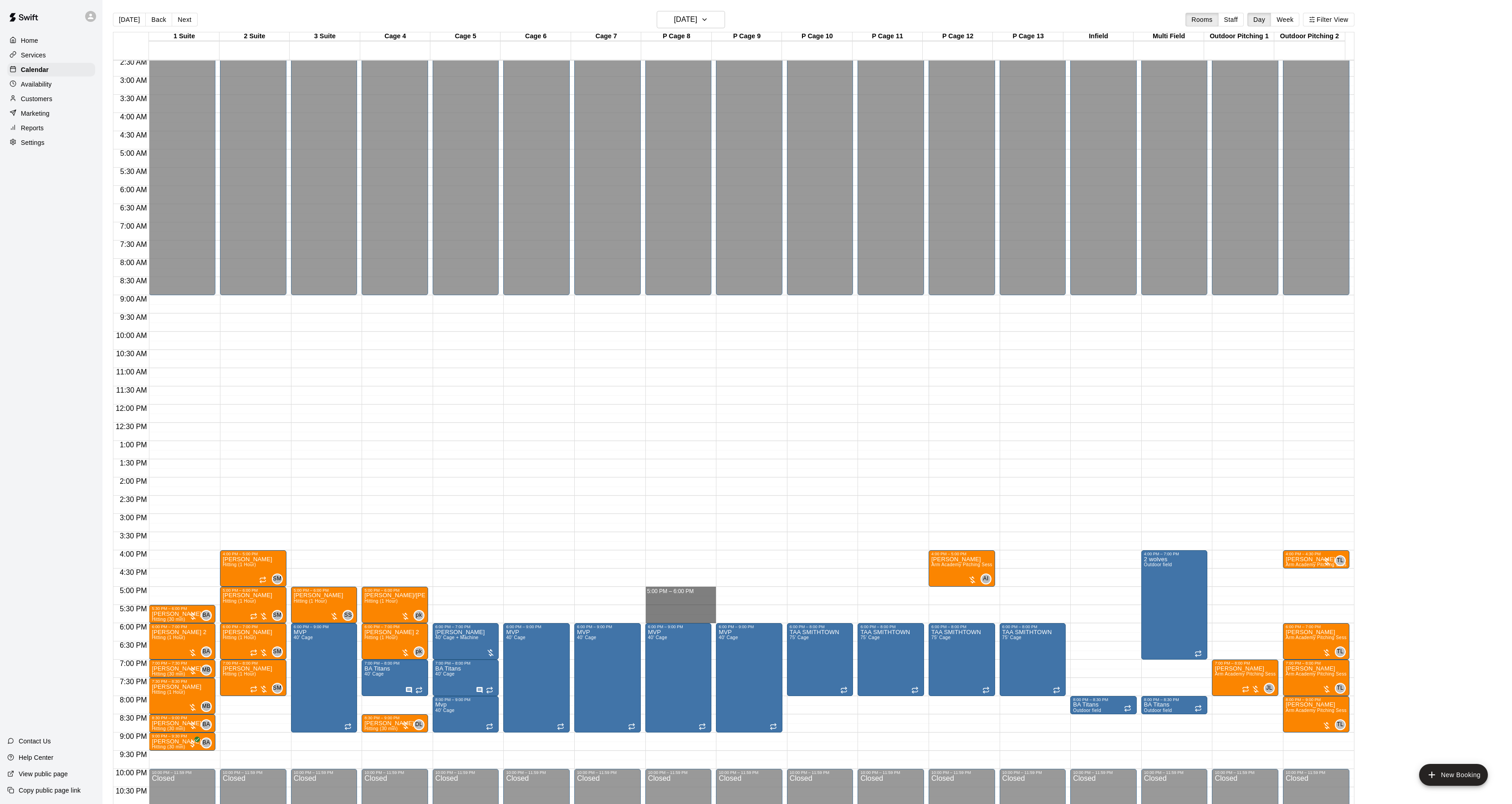
drag, startPoint x: 652, startPoint y: 591, endPoint x: 658, endPoint y: 622, distance: 31.6
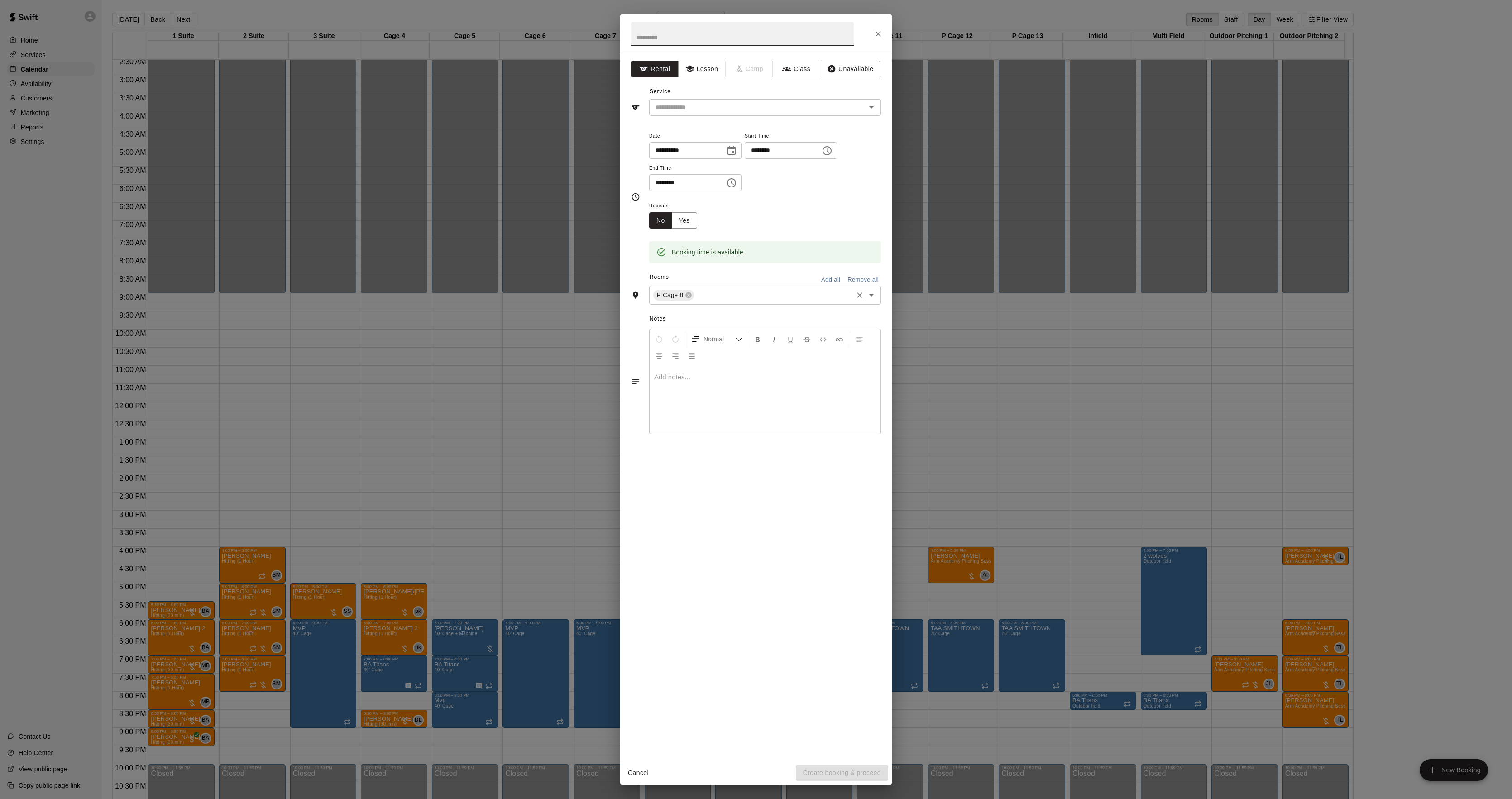
click at [699, 296] on input "text" at bounding box center [774, 296] width 156 height 12
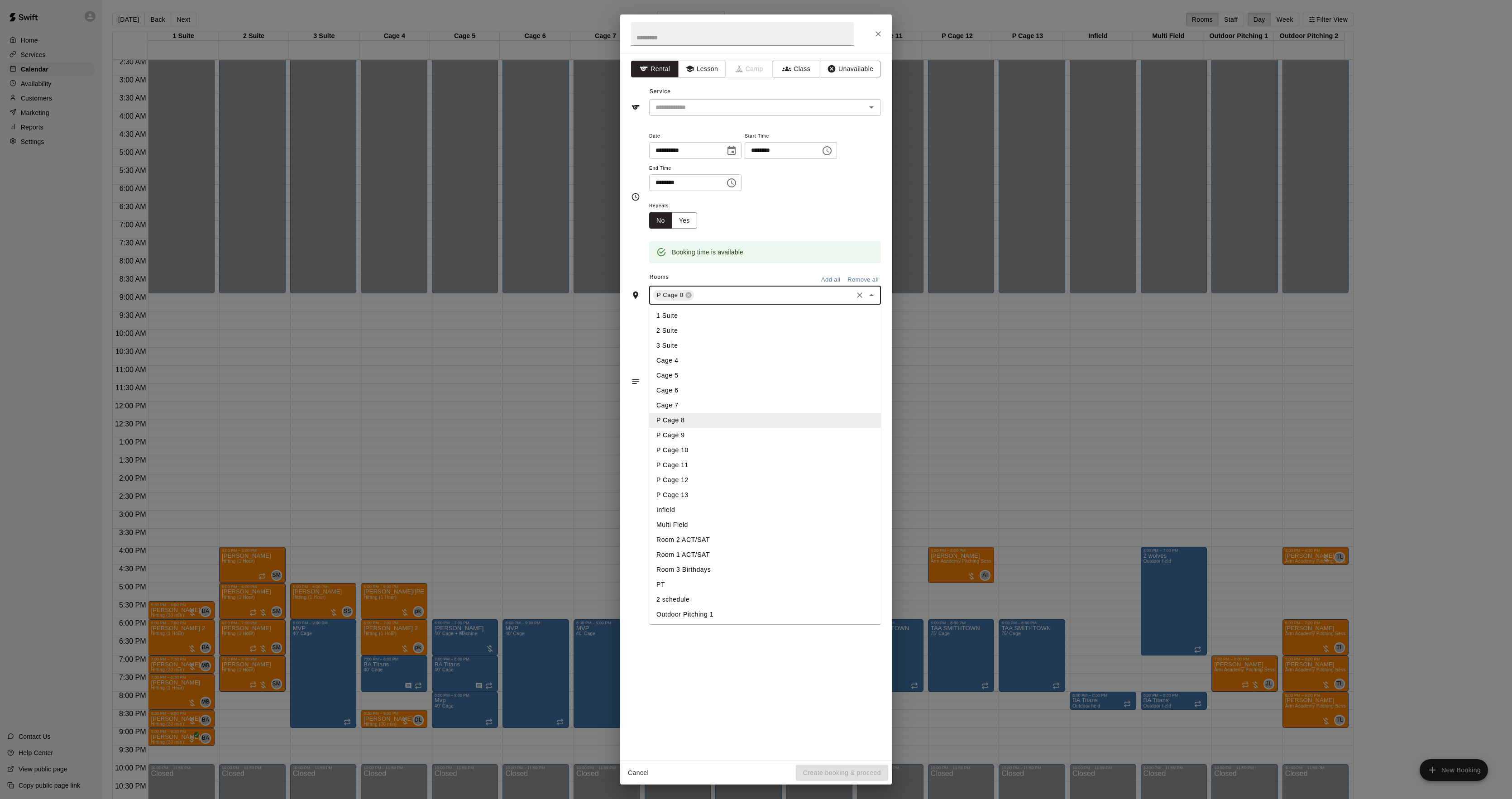
click at [698, 431] on li "P Cage 9" at bounding box center [765, 435] width 232 height 15
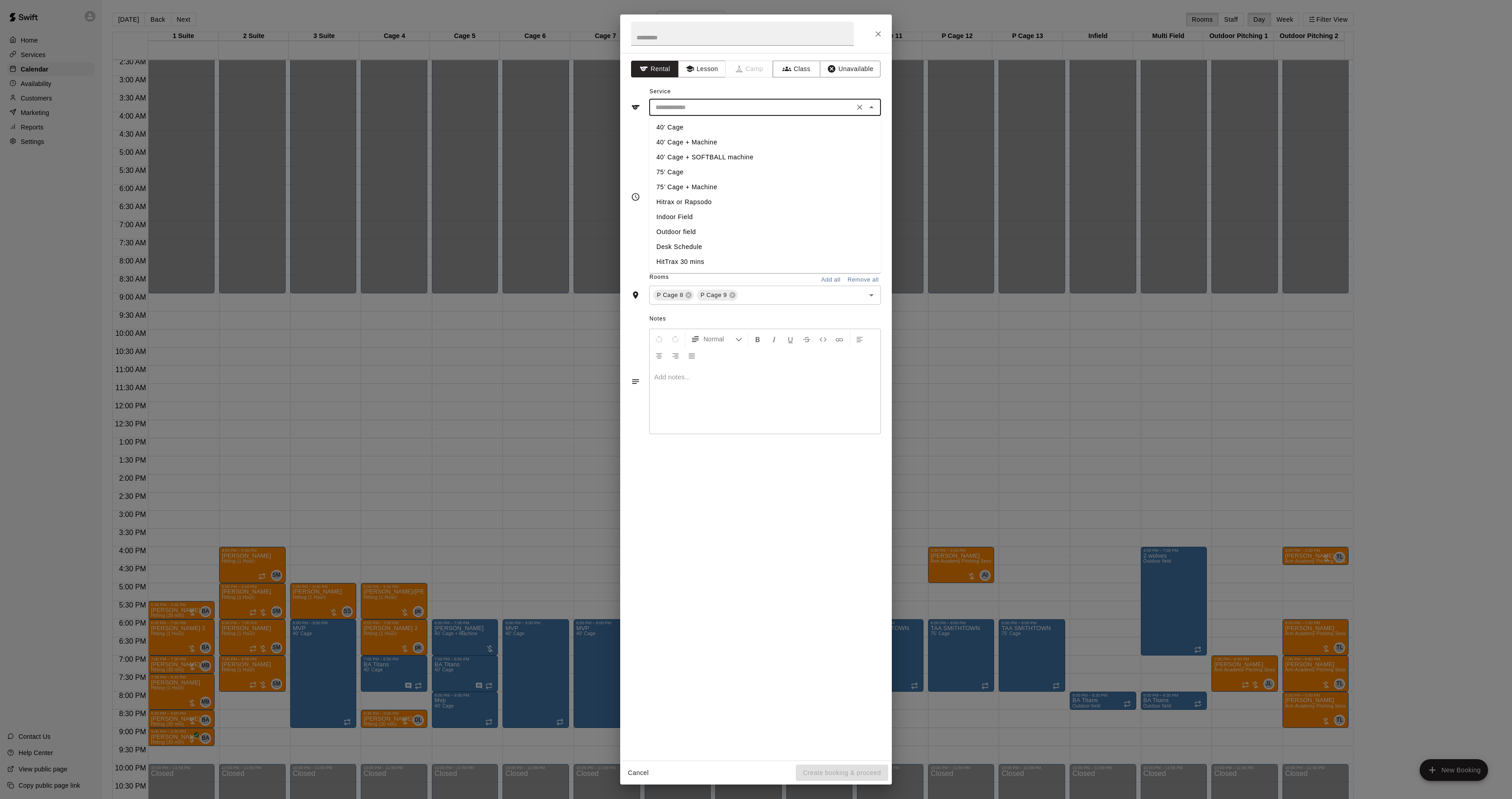
click at [702, 111] on input "text" at bounding box center [752, 107] width 200 height 12
click at [694, 78] on div "**********" at bounding box center [756, 407] width 271 height 708
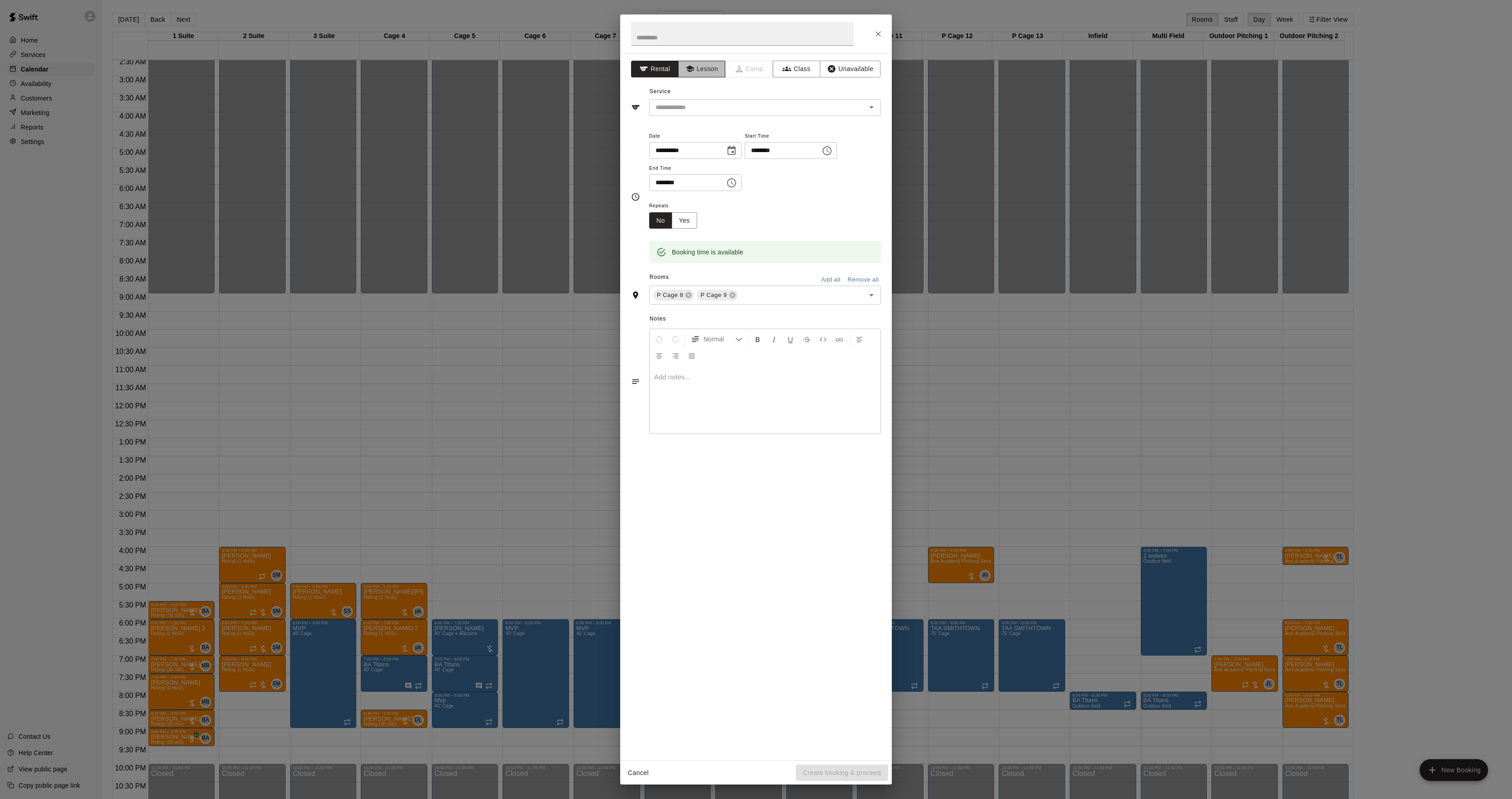
click at [696, 72] on button "Lesson" at bounding box center [702, 69] width 47 height 17
click at [671, 113] on div "​" at bounding box center [765, 107] width 232 height 17
click at [687, 111] on input "text" at bounding box center [752, 107] width 200 height 12
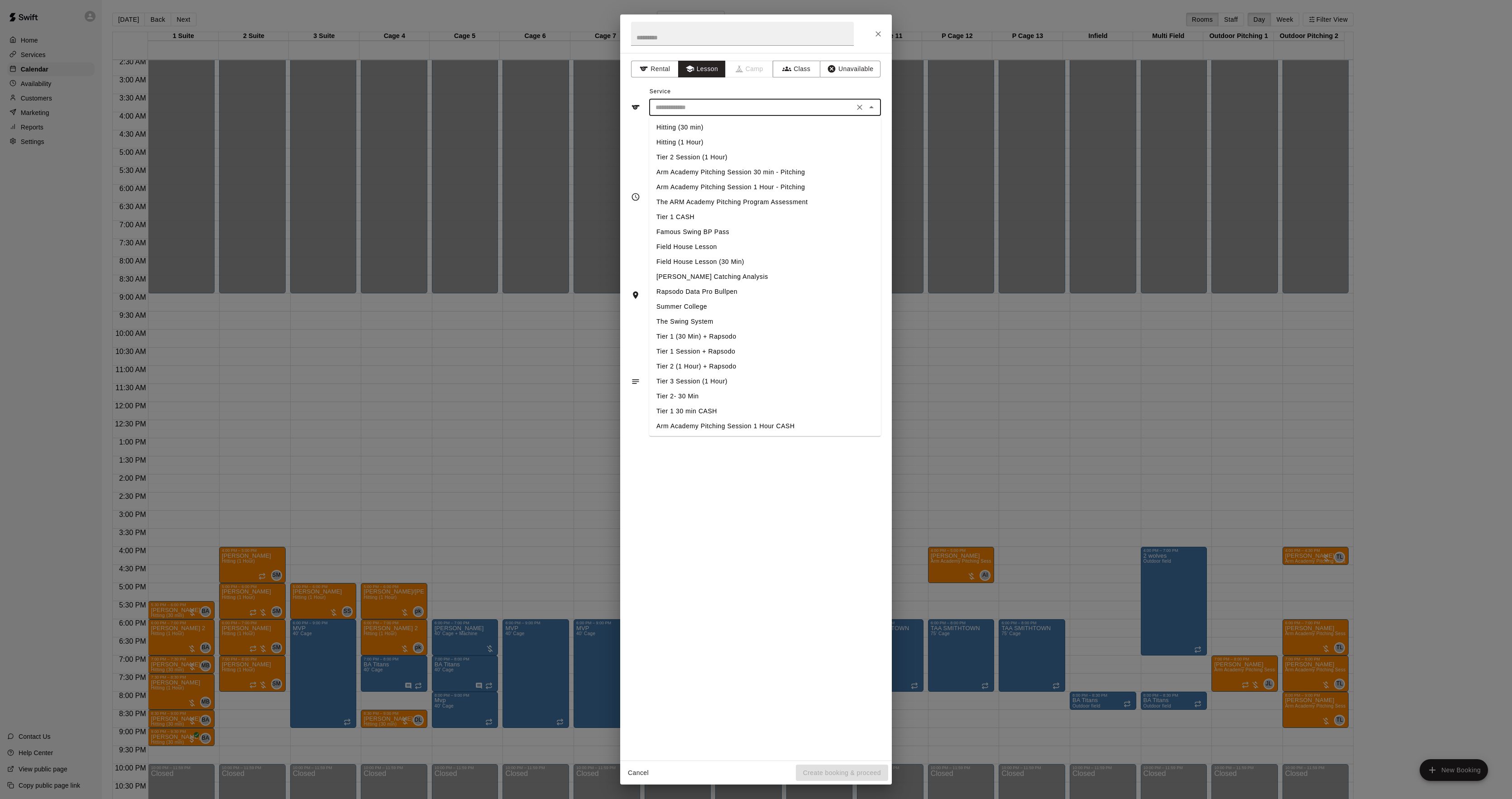
click at [678, 139] on li "Hitting (1 Hour)" at bounding box center [765, 142] width 232 height 15
type input "**********"
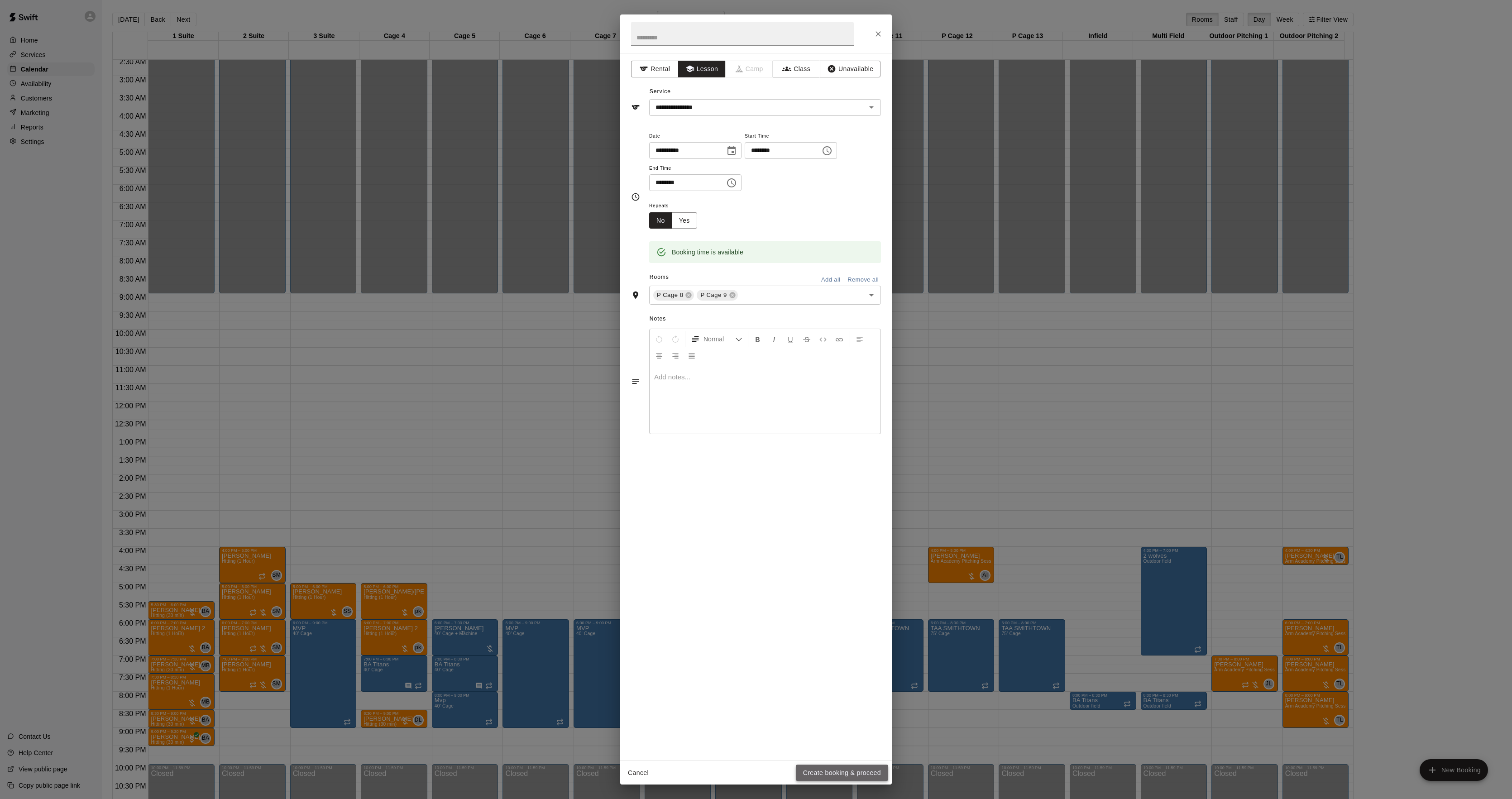
click at [806, 766] on button "Create booking & proceed" at bounding box center [842, 773] width 92 height 17
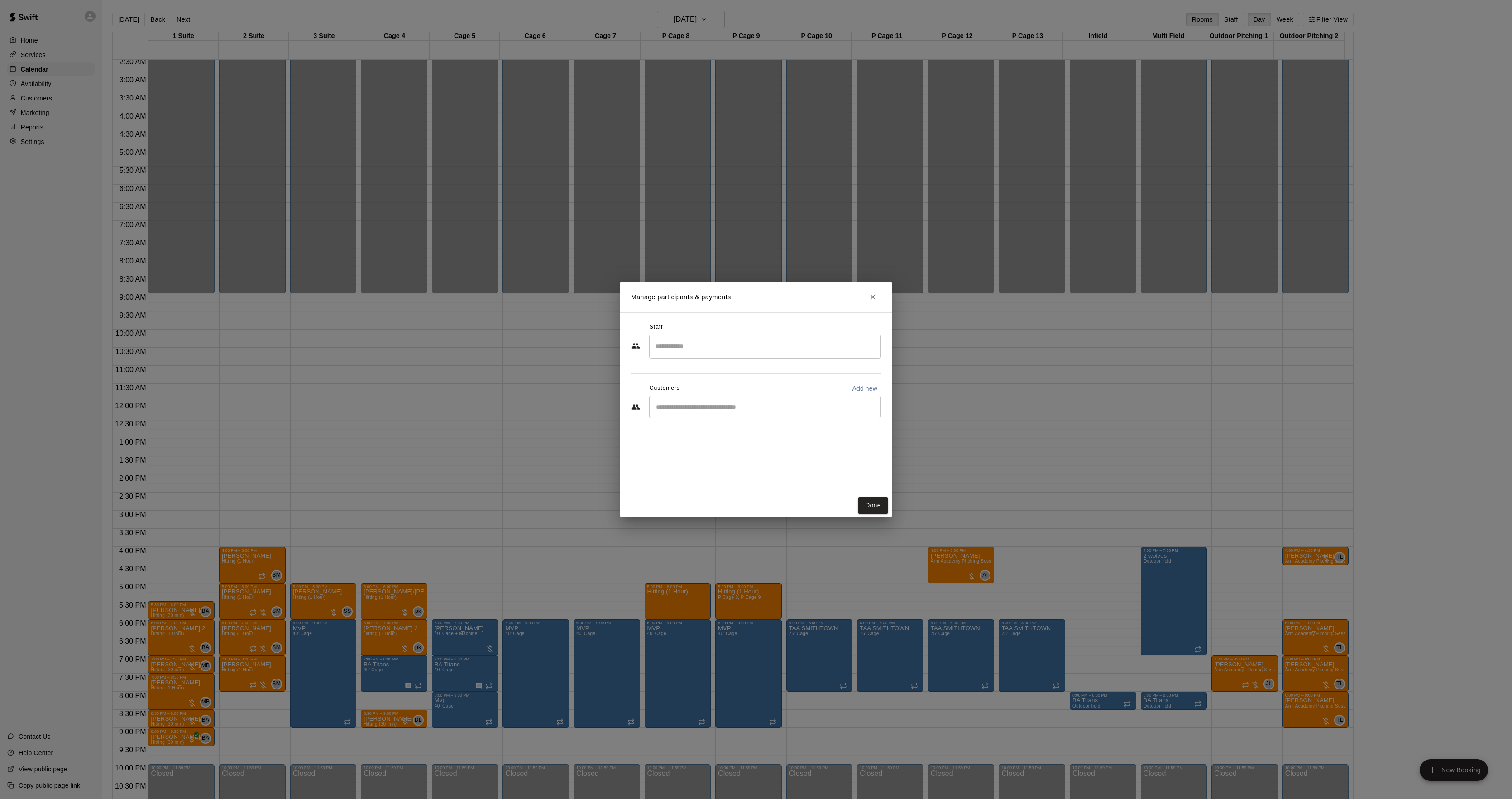
click at [698, 346] on input "Search staff" at bounding box center [765, 346] width 223 height 16
click at [700, 360] on li "[PERSON_NAME] Instructor" at bounding box center [765, 374] width 232 height 31
type input "*****"
click at [864, 504] on button "Done" at bounding box center [873, 505] width 30 height 17
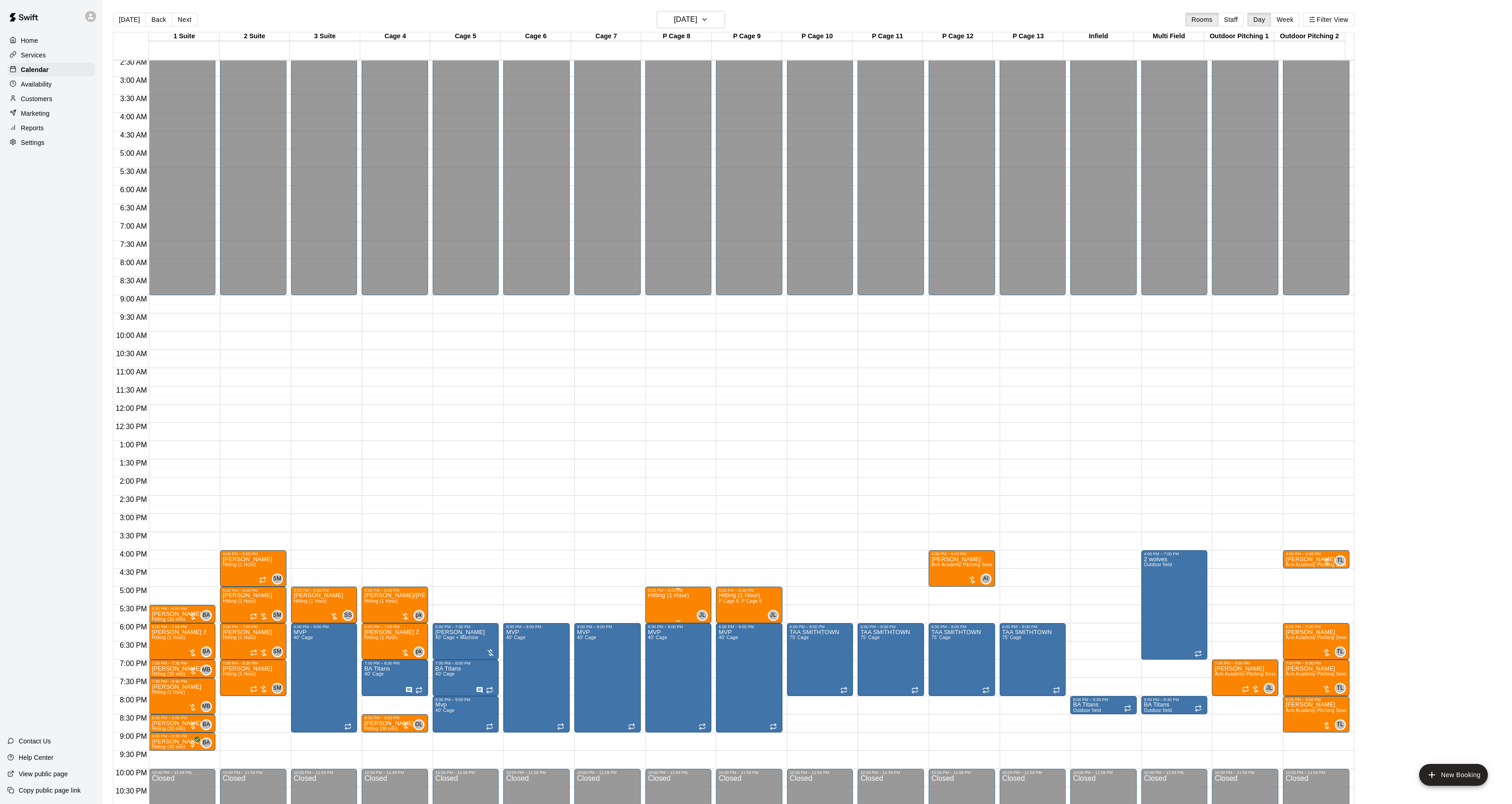
click at [658, 650] on icon "delete" at bounding box center [657, 647] width 6 height 8
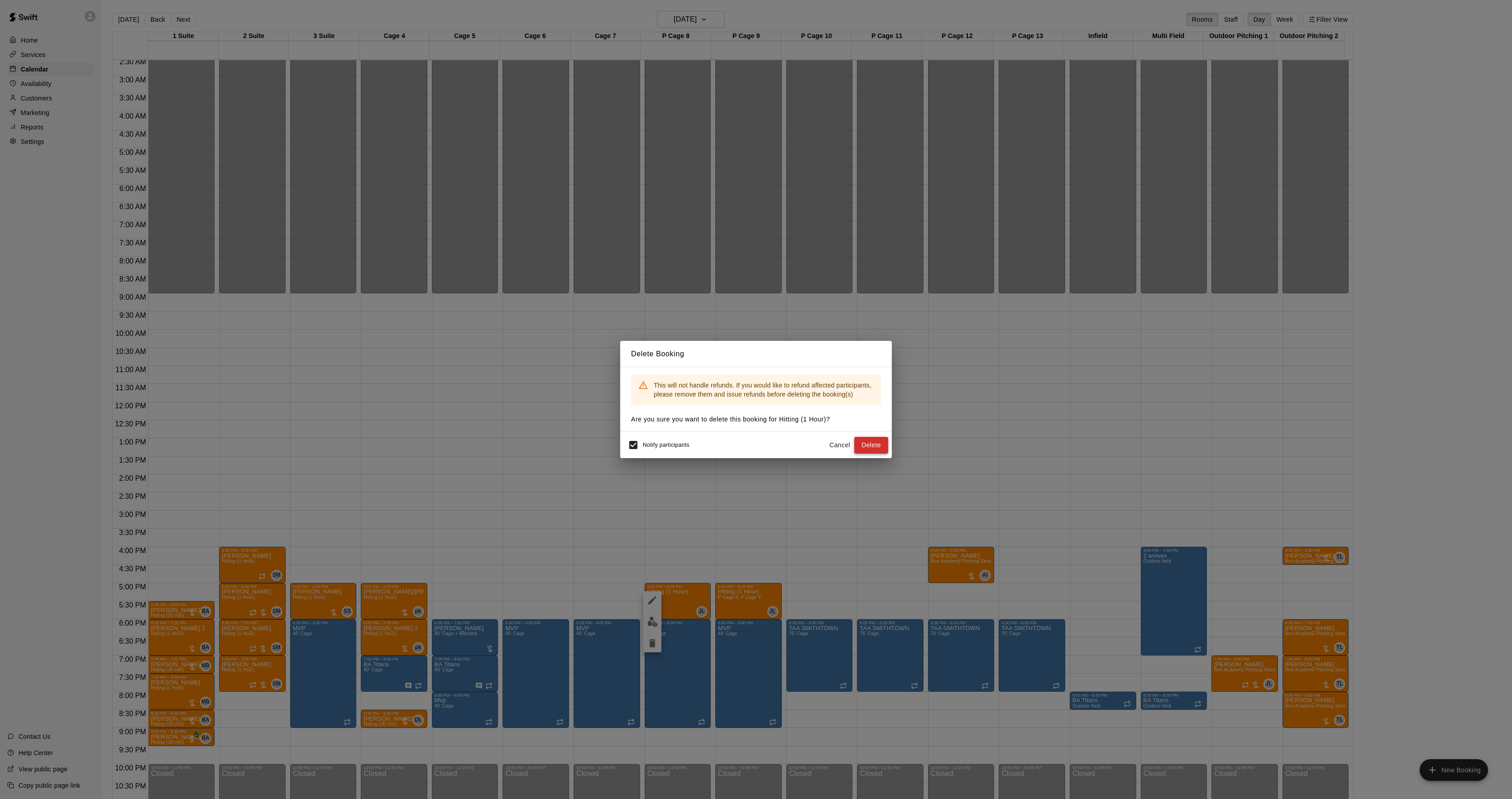
click at [875, 447] on button "Delete" at bounding box center [871, 445] width 34 height 17
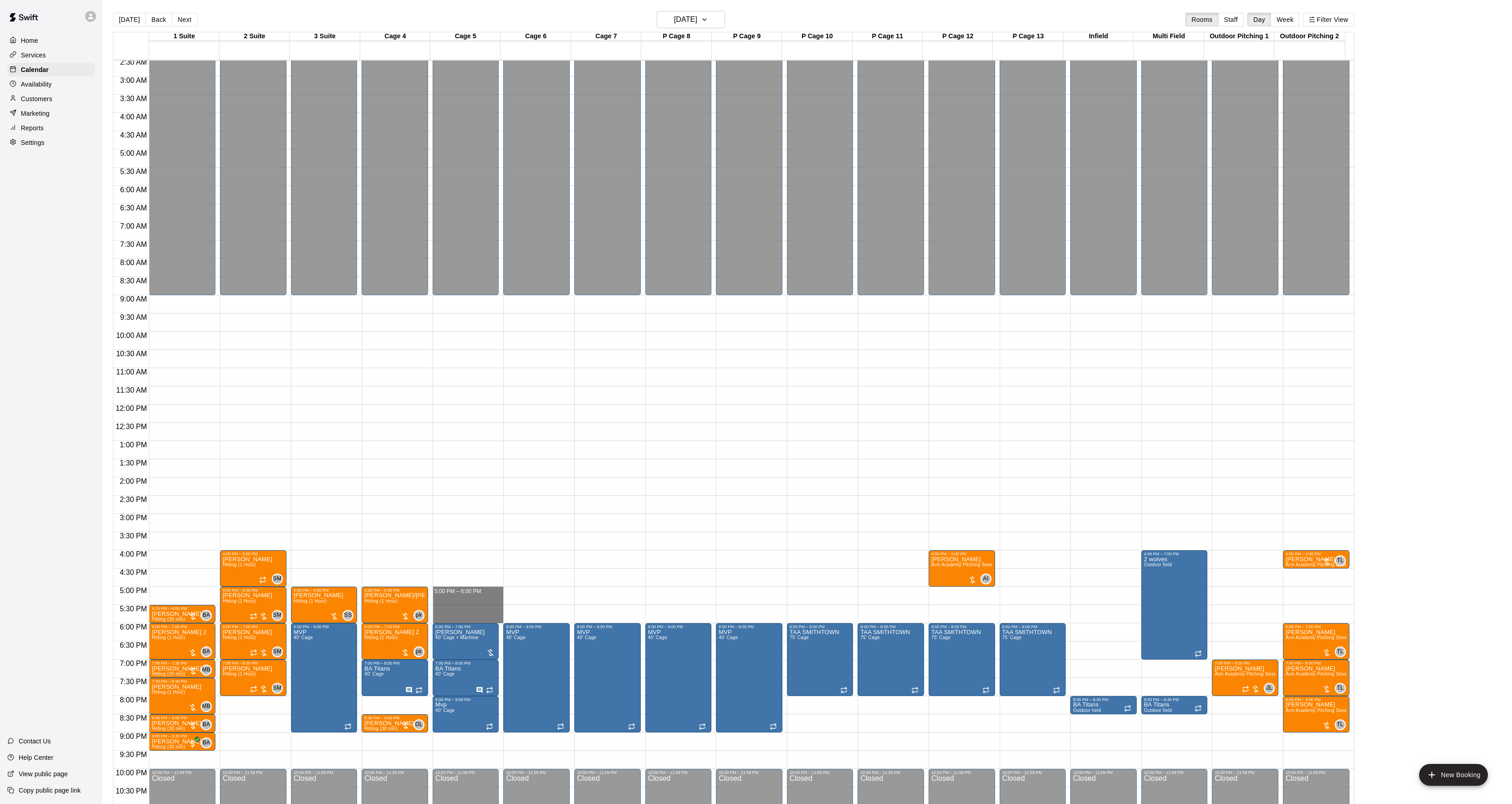
drag, startPoint x: 463, startPoint y: 590, endPoint x: 456, endPoint y: 617, distance: 27.9
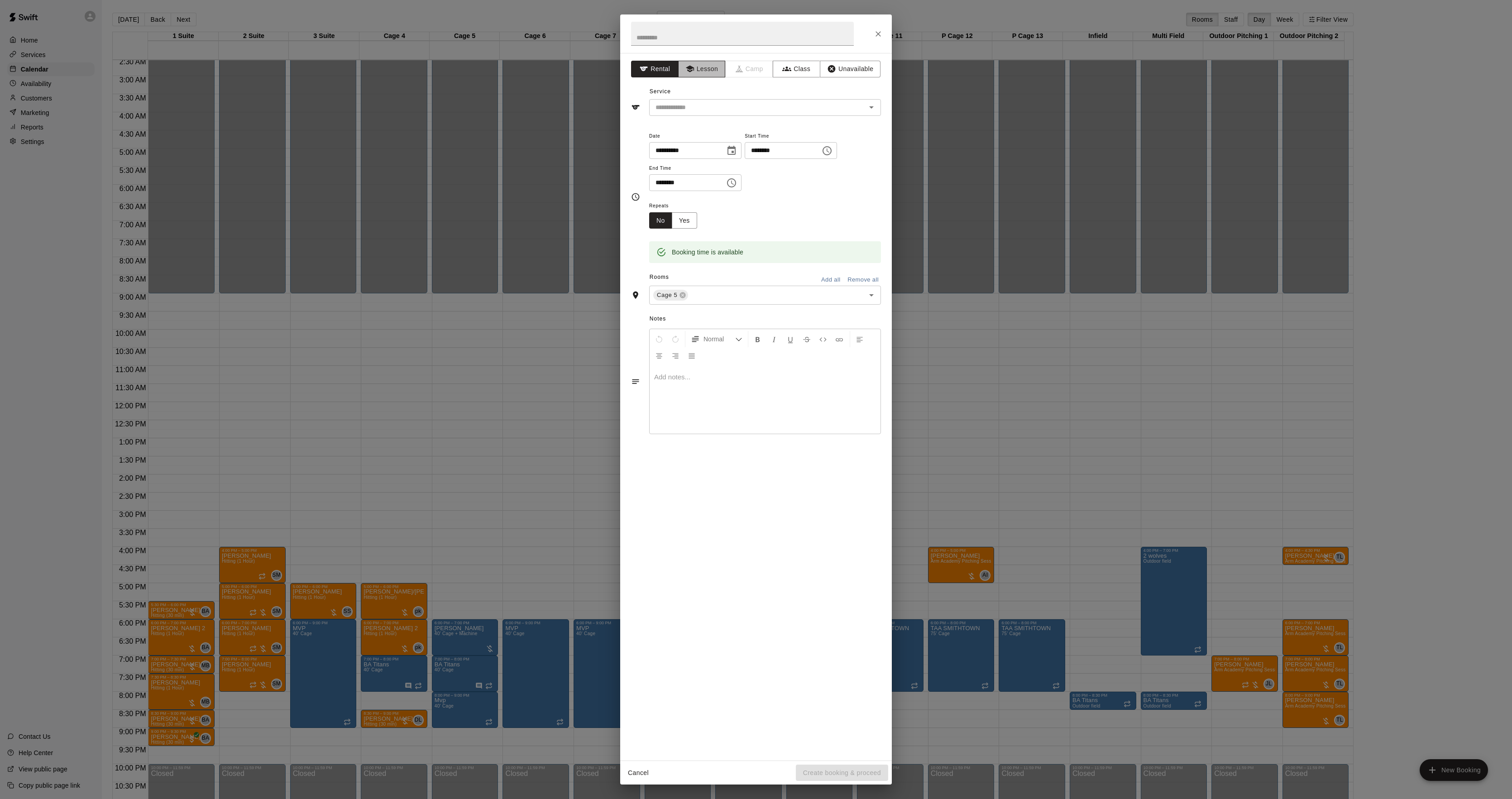
click at [694, 74] on button "Lesson" at bounding box center [702, 69] width 47 height 17
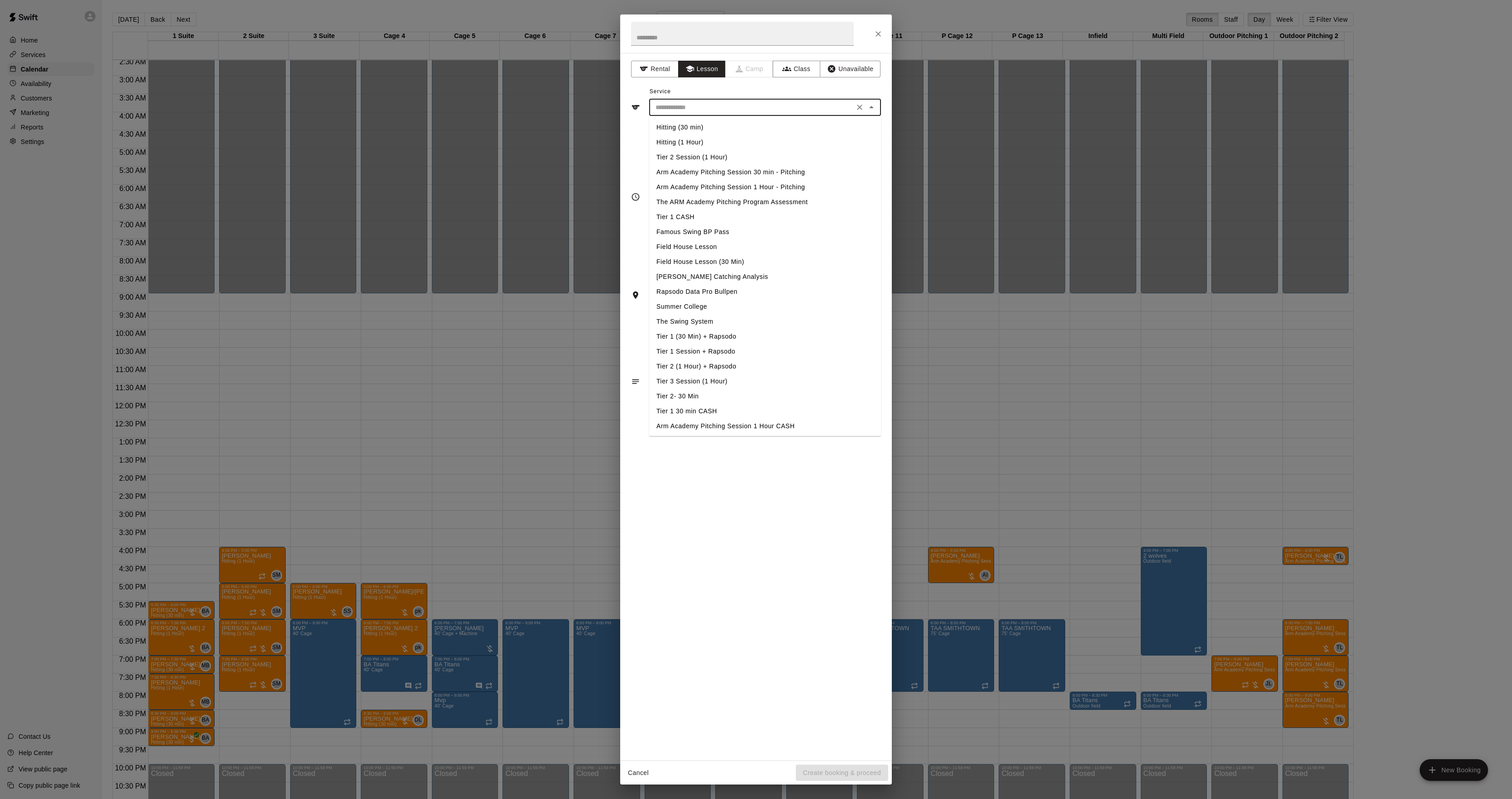
click at [689, 107] on input "text" at bounding box center [752, 107] width 200 height 12
click at [678, 138] on li "Hitting (1 Hour)" at bounding box center [765, 142] width 232 height 15
type input "**********"
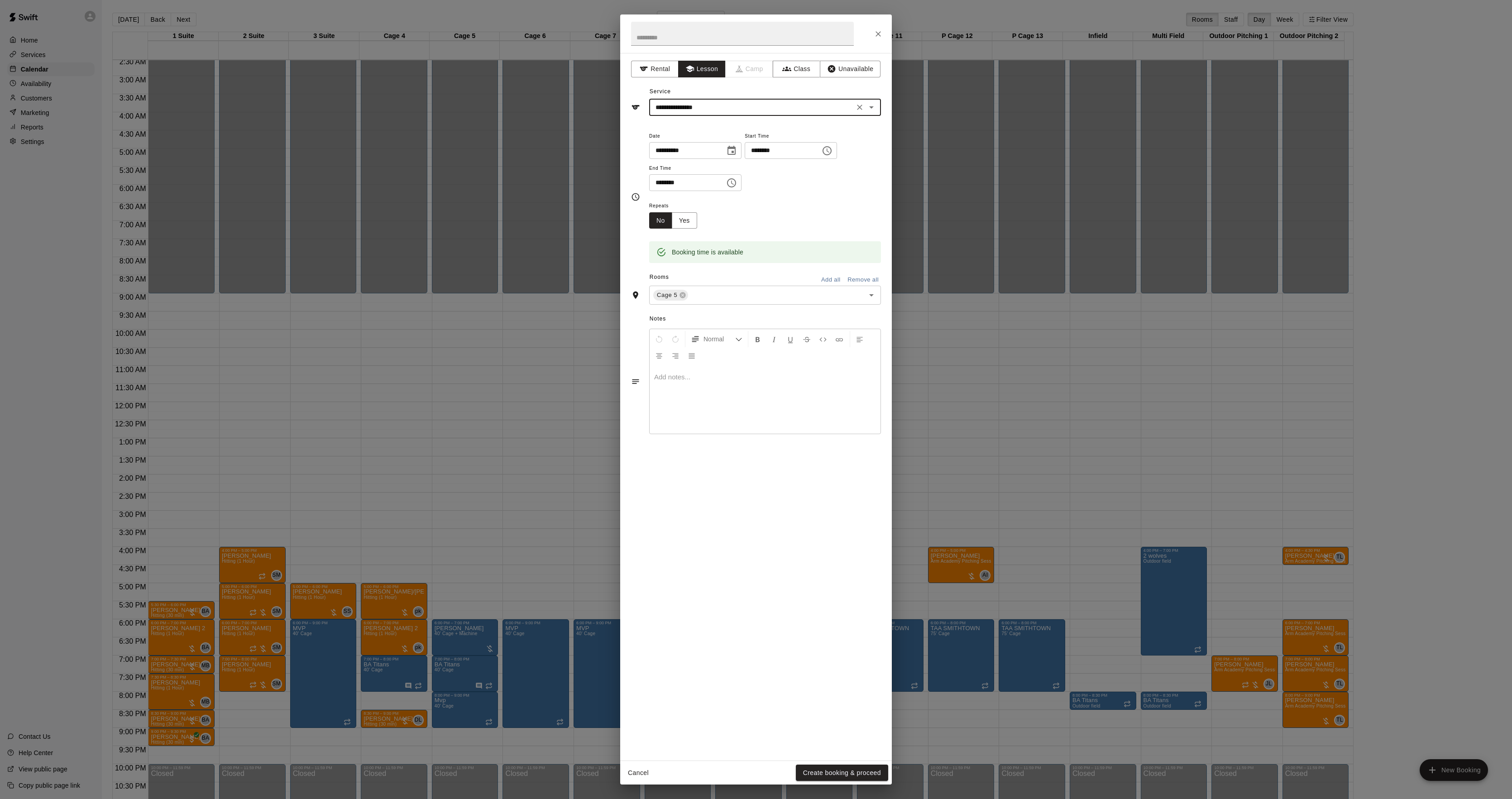
click at [732, 370] on div at bounding box center [765, 400] width 231 height 68
click at [850, 771] on button "Create booking & proceed" at bounding box center [842, 773] width 92 height 17
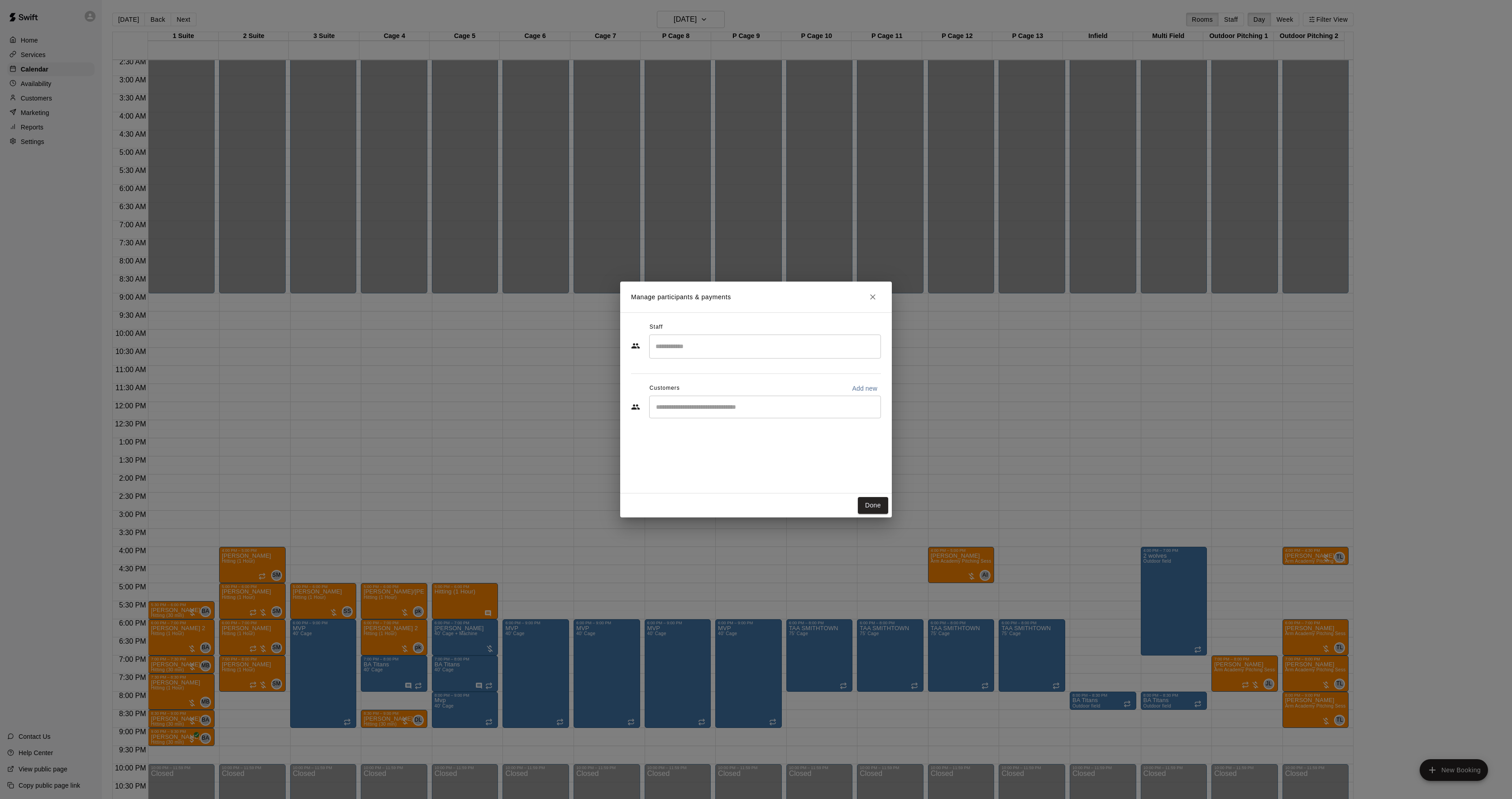
click at [722, 341] on input "Search staff" at bounding box center [765, 346] width 223 height 16
click at [694, 366] on li "[PERSON_NAME] Instructor" at bounding box center [765, 374] width 232 height 31
type input "******"
click at [868, 505] on button "Done" at bounding box center [873, 505] width 30 height 17
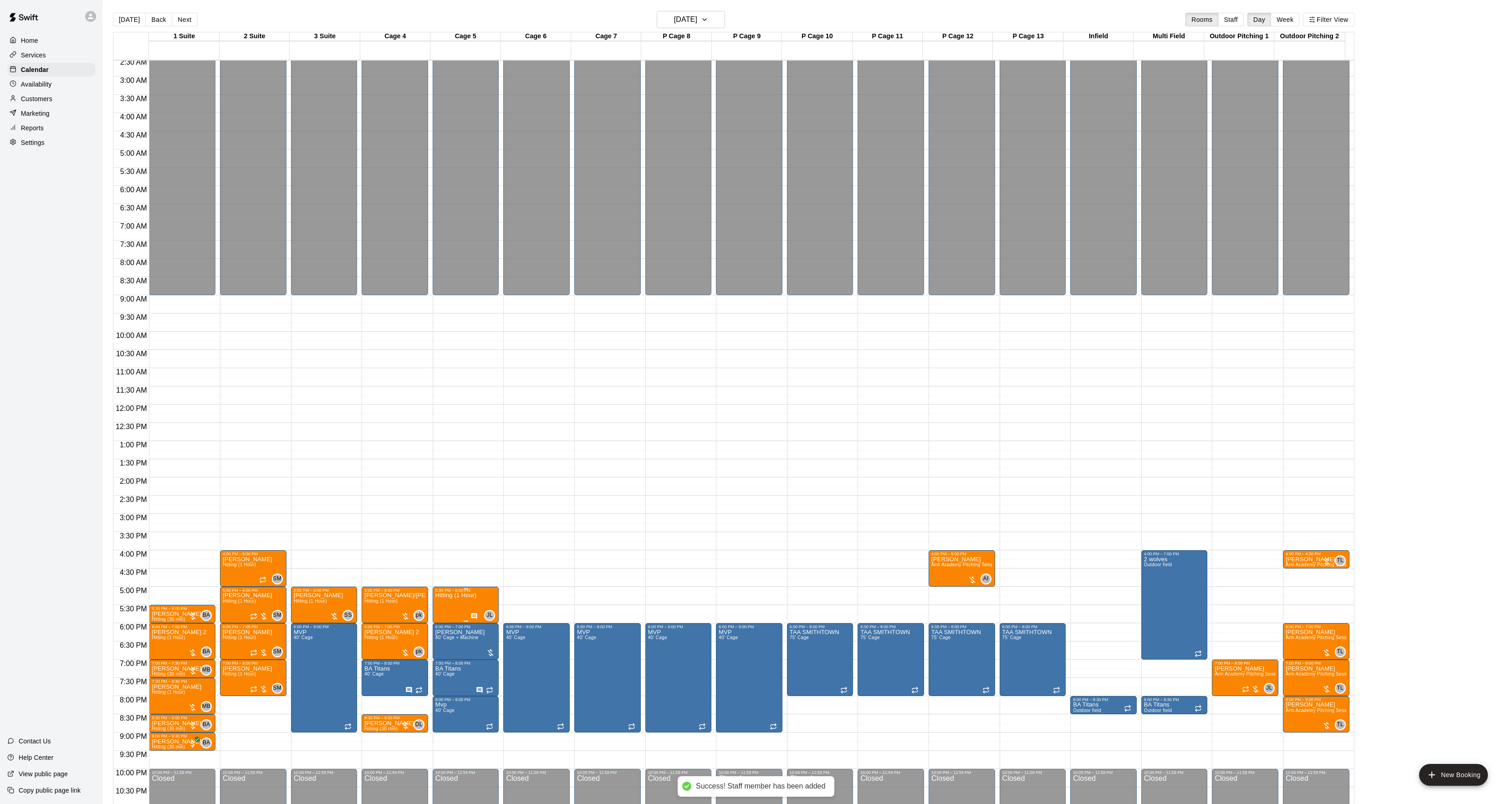
click at [438, 592] on div "5:00 PM – 6:00 PM" at bounding box center [465, 590] width 61 height 5
click at [446, 611] on button "edit" at bounding box center [444, 620] width 18 height 18
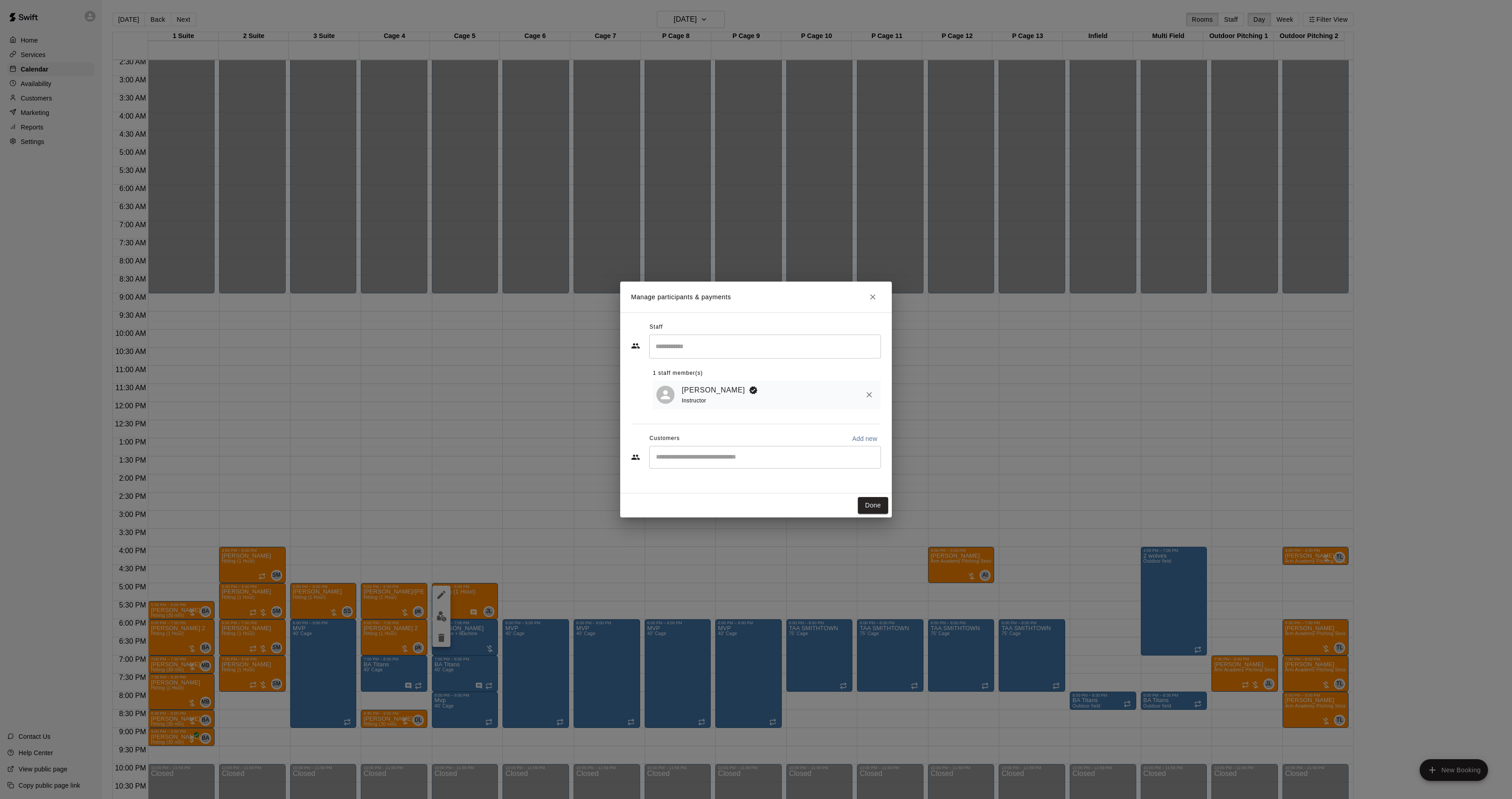
drag, startPoint x: 479, startPoint y: 583, endPoint x: 465, endPoint y: 587, distance: 14.6
click at [477, 585] on div "Manage participants & payments Staff ​ 1 staff member(s) [PERSON_NAME] Instruct…" at bounding box center [756, 399] width 1512 height 799
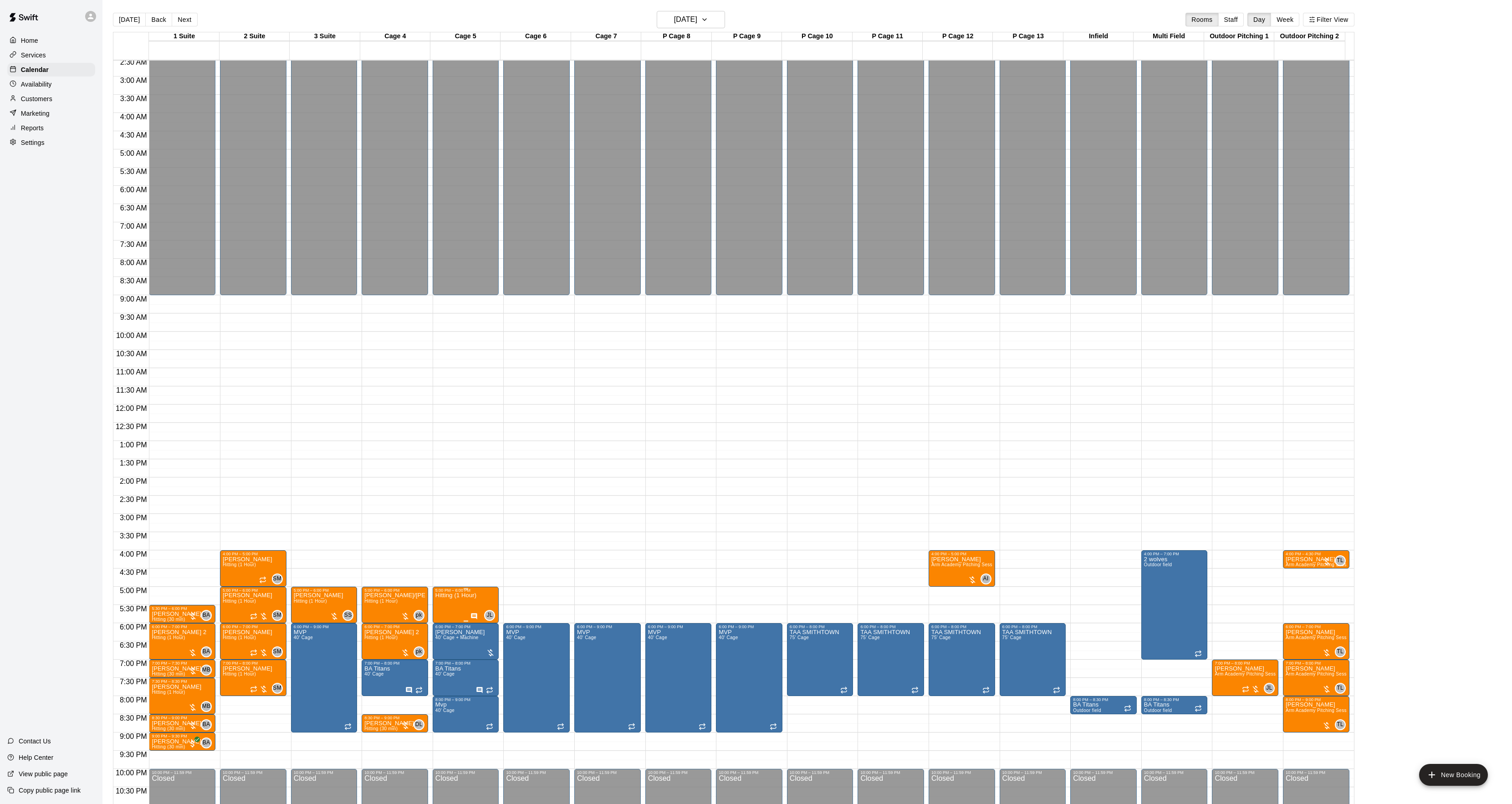
click at [465, 591] on div at bounding box center [760, 402] width 1521 height 804
click at [471, 595] on p "Hitting (1 Hour)" at bounding box center [456, 595] width 41 height 0
click at [447, 599] on button "edit" at bounding box center [444, 607] width 18 height 18
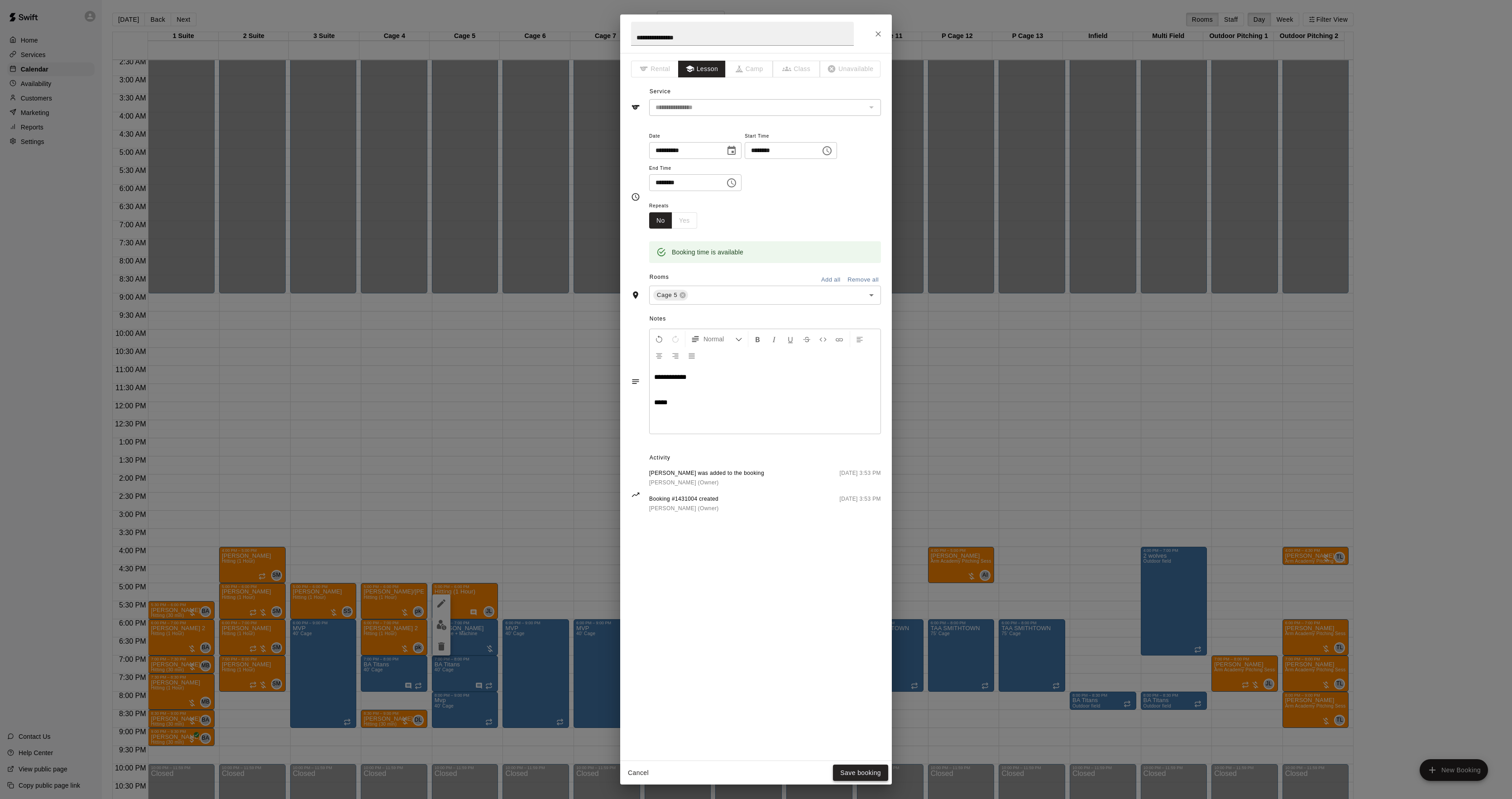
drag, startPoint x: 859, startPoint y: 733, endPoint x: 850, endPoint y: 772, distance: 40.0
click at [850, 772] on button "Save booking" at bounding box center [861, 773] width 55 height 17
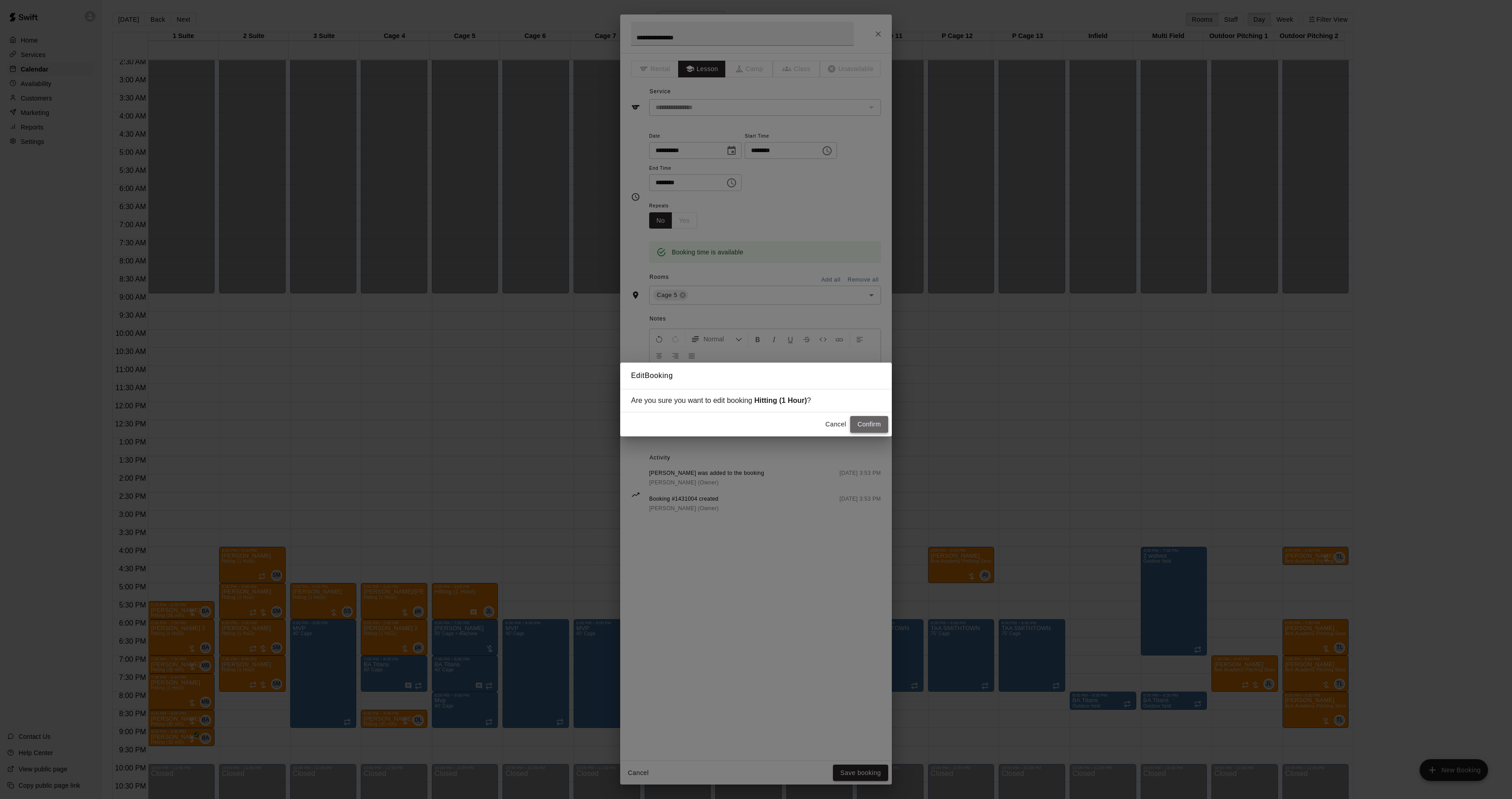
click at [863, 427] on button "Confirm" at bounding box center [869, 424] width 38 height 17
